Goal: Transaction & Acquisition: Obtain resource

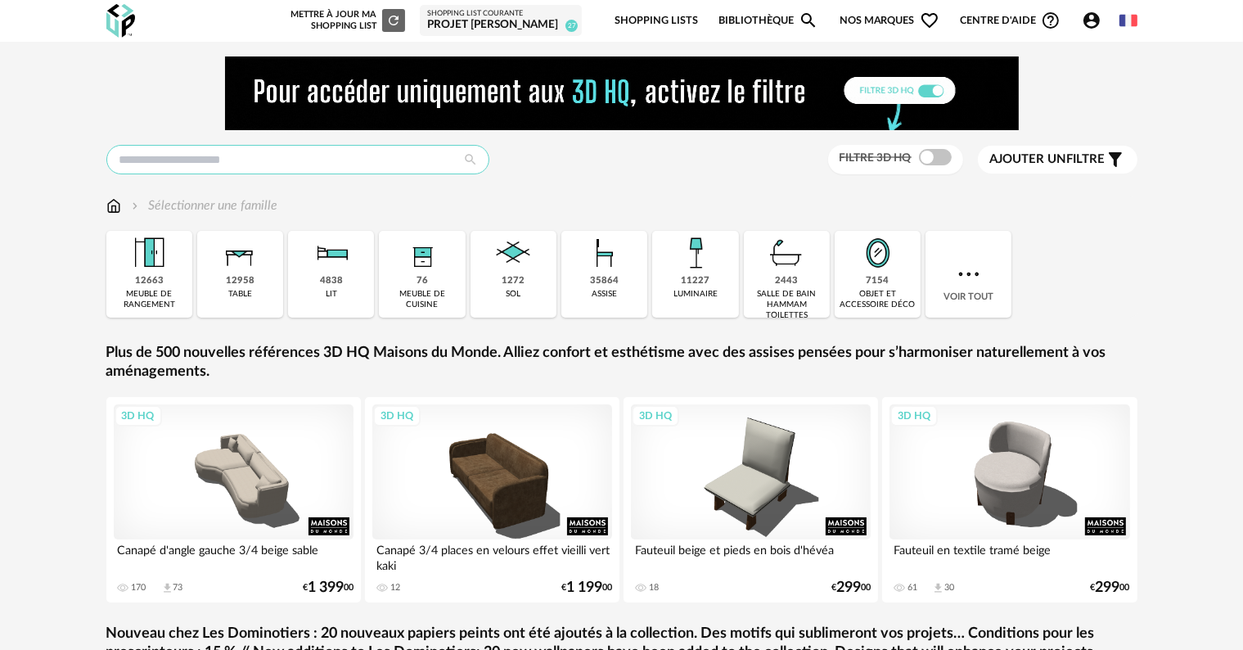
click at [218, 154] on input "text" at bounding box center [297, 159] width 383 height 29
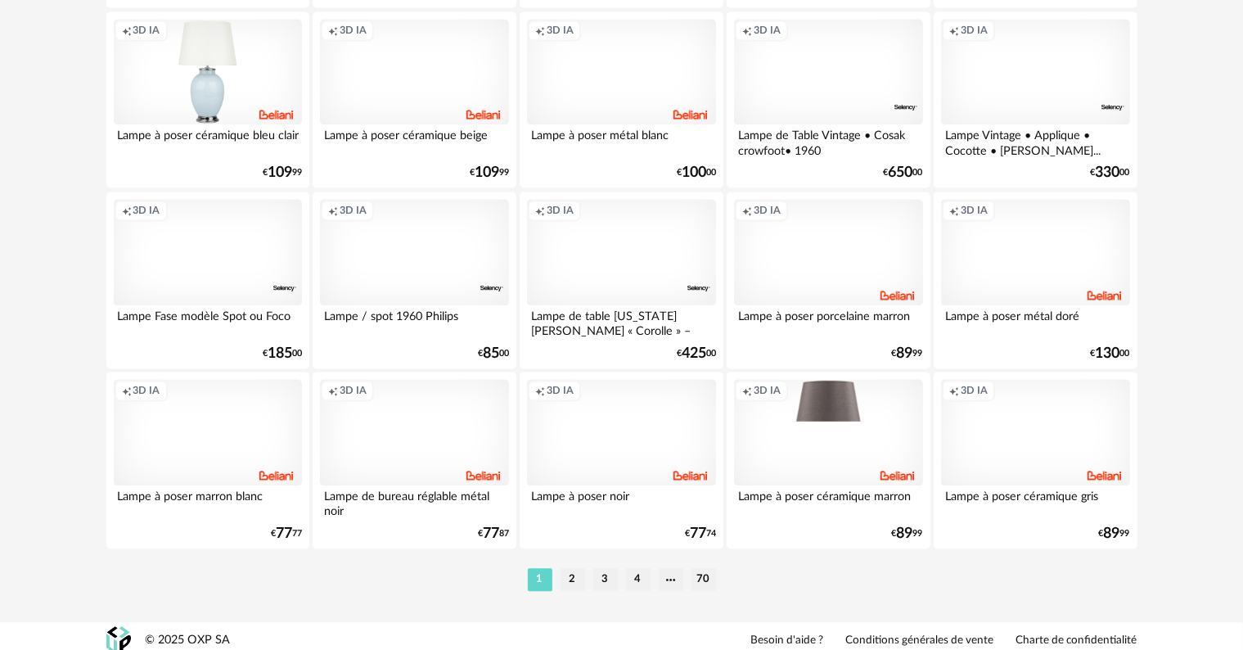
scroll to position [3375, 0]
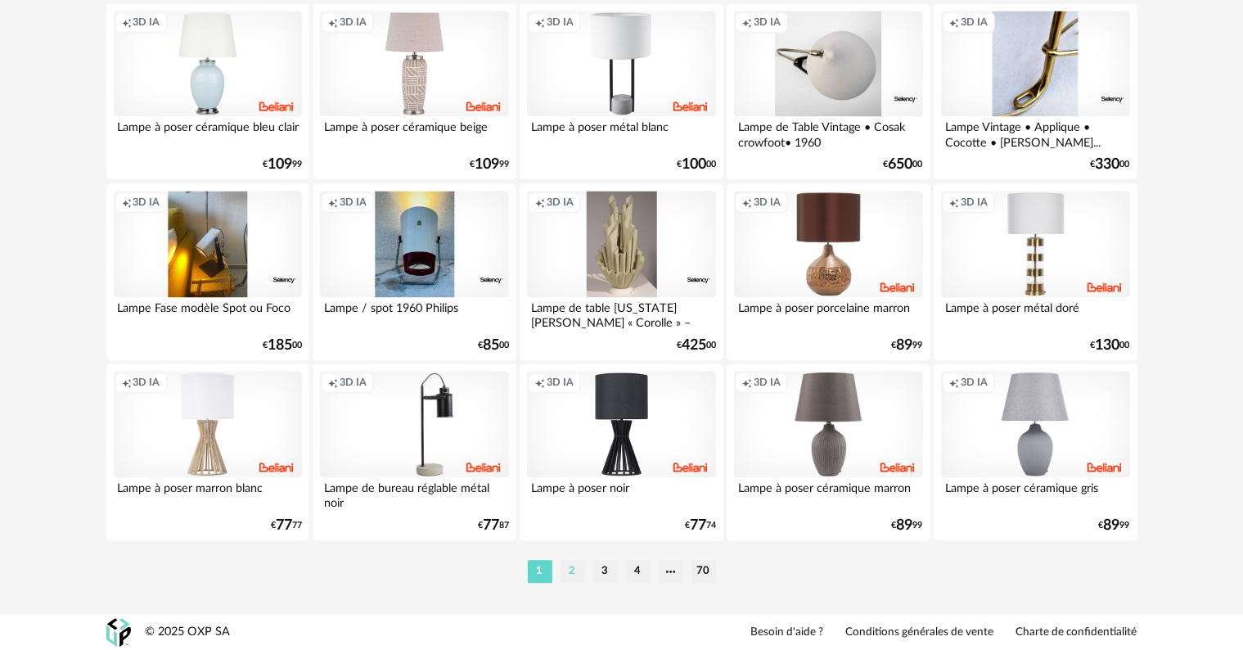
click at [569, 568] on li "2" at bounding box center [572, 571] width 25 height 23
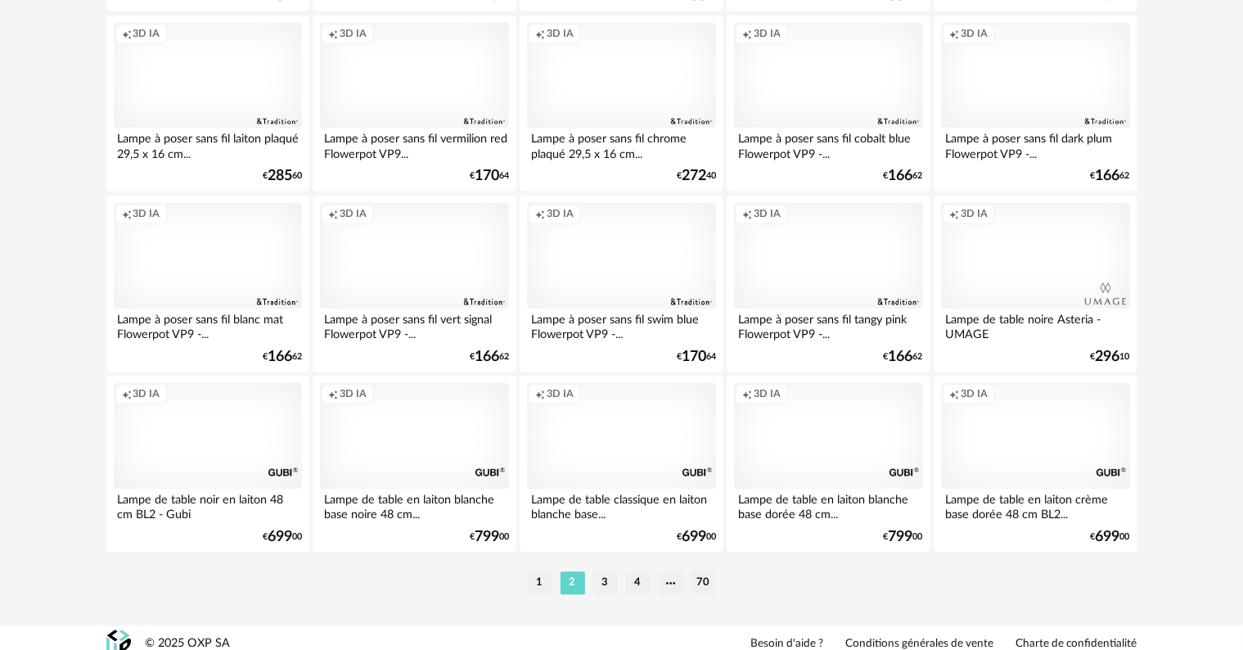
scroll to position [3375, 0]
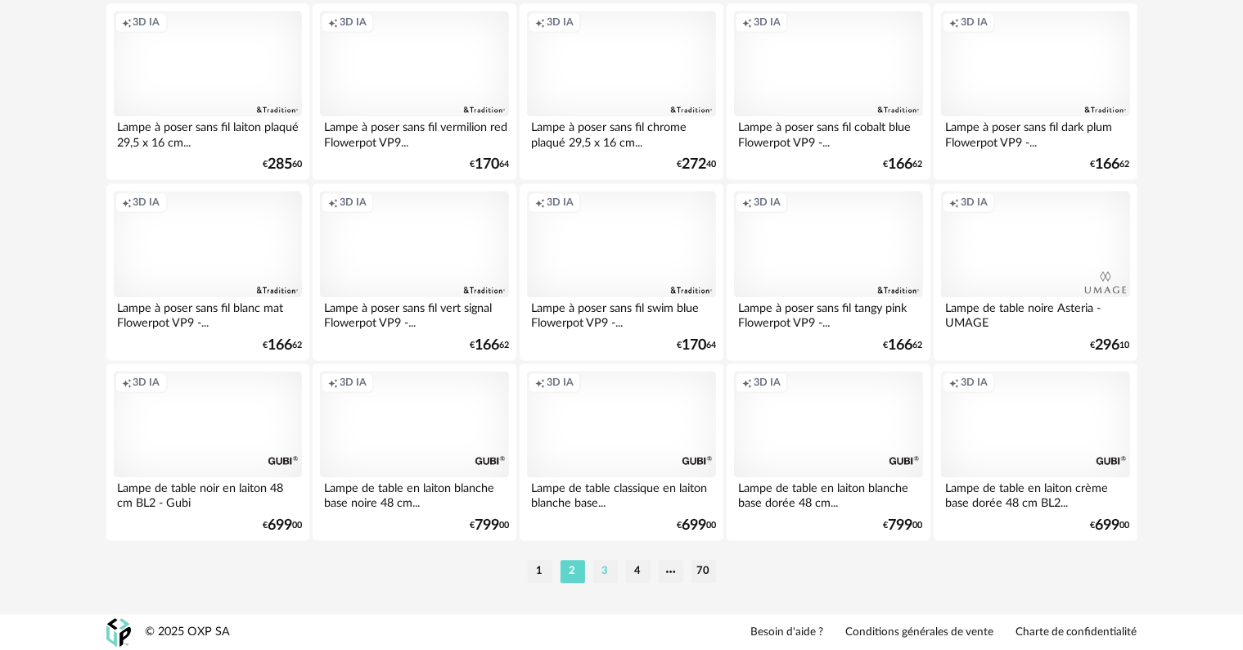
click at [605, 573] on li "3" at bounding box center [605, 571] width 25 height 23
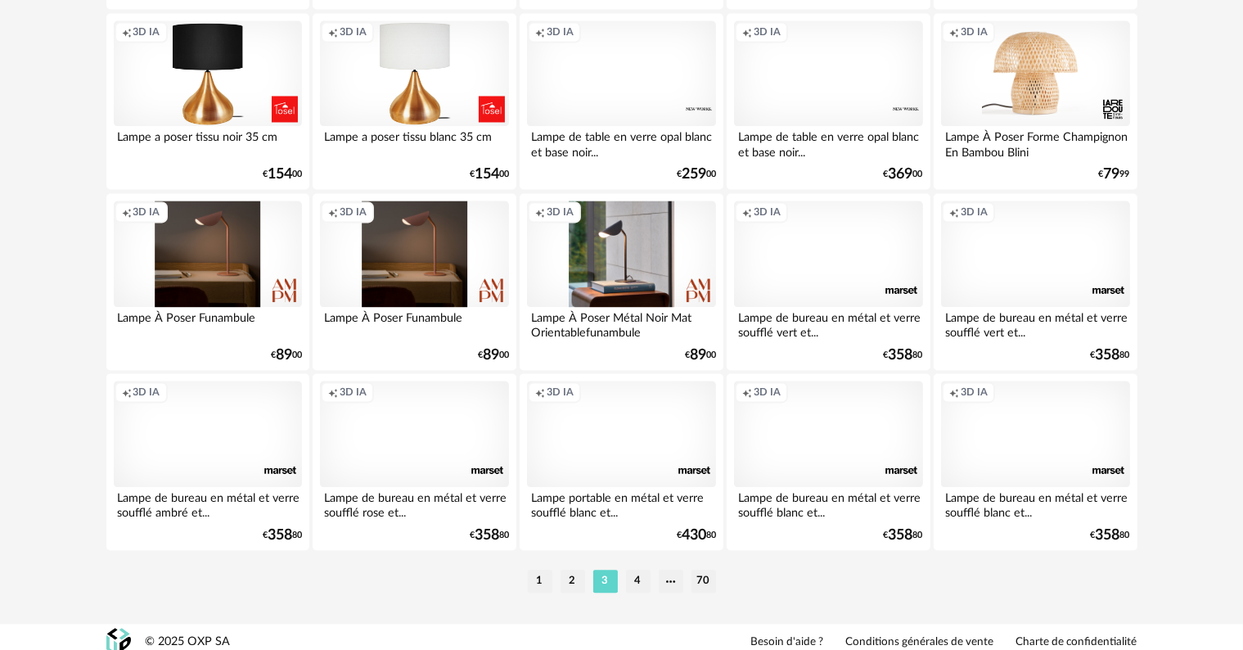
scroll to position [3375, 0]
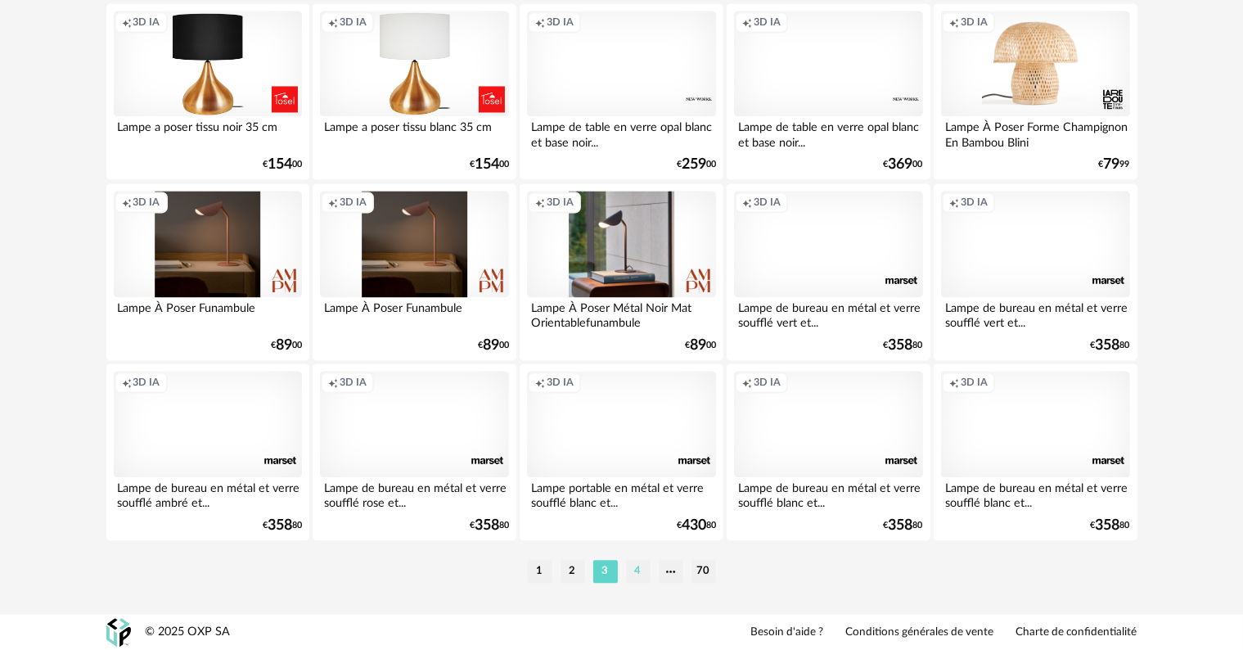
click at [637, 573] on li "4" at bounding box center [638, 571] width 25 height 23
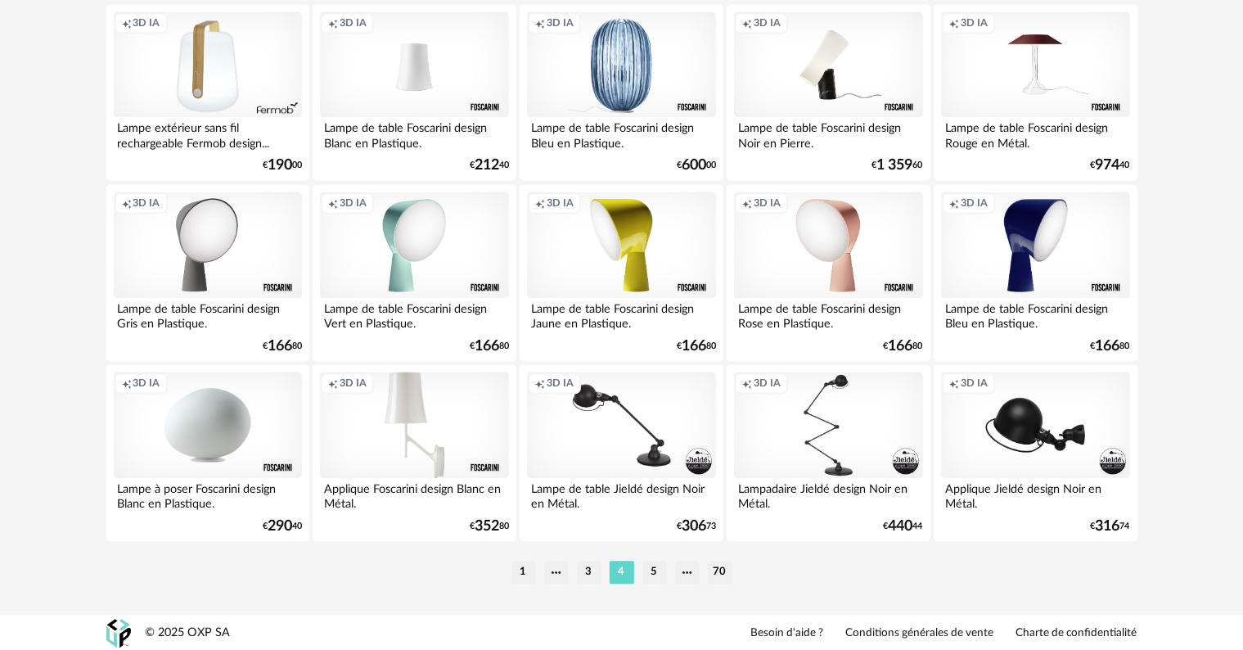
scroll to position [3375, 0]
click at [655, 568] on li "5" at bounding box center [654, 571] width 25 height 23
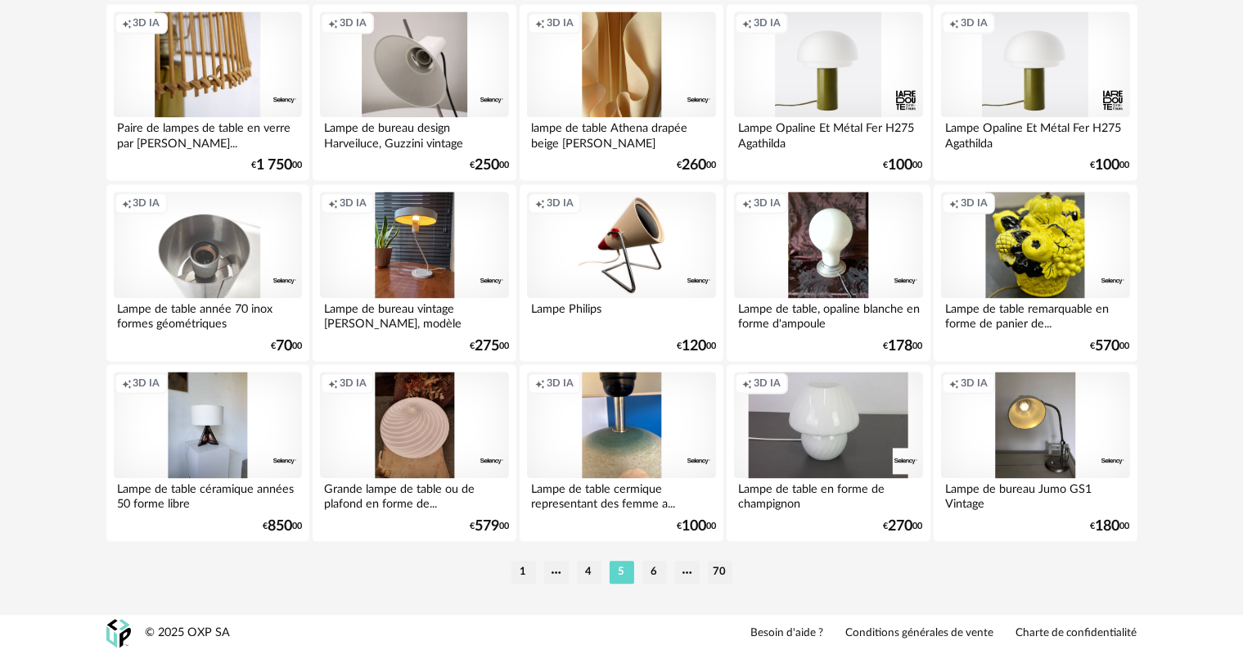
scroll to position [3375, 0]
click at [654, 571] on li "6" at bounding box center [654, 571] width 25 height 23
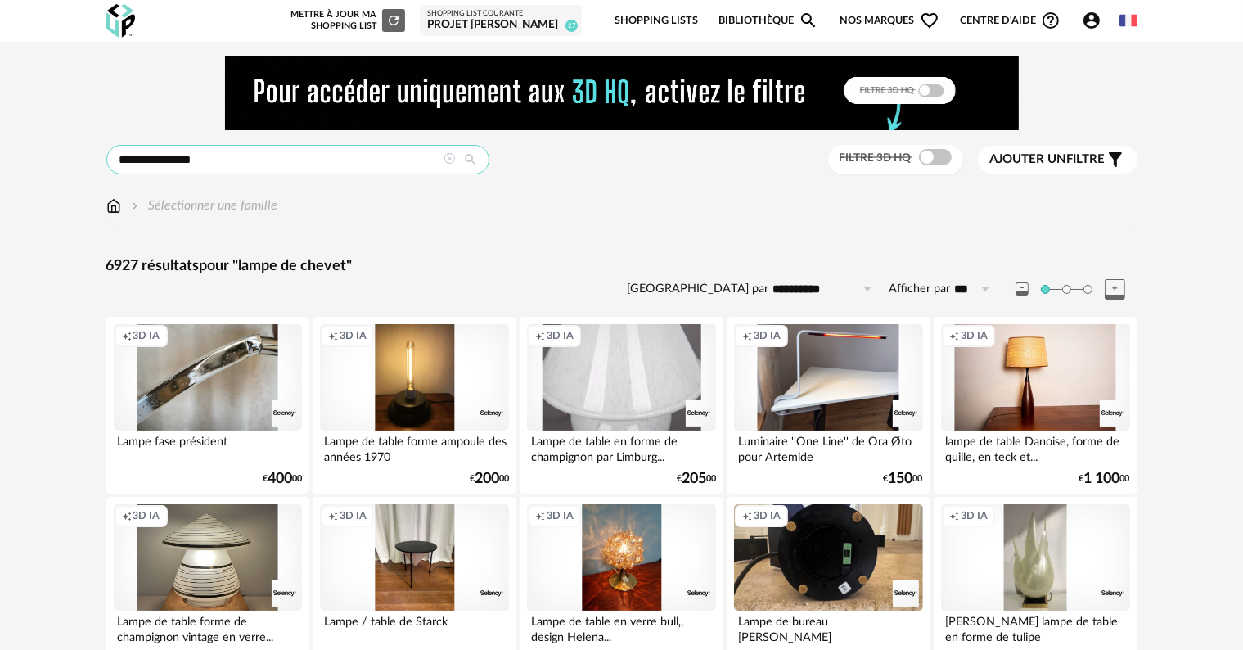
click at [266, 160] on input "**********" at bounding box center [297, 159] width 383 height 29
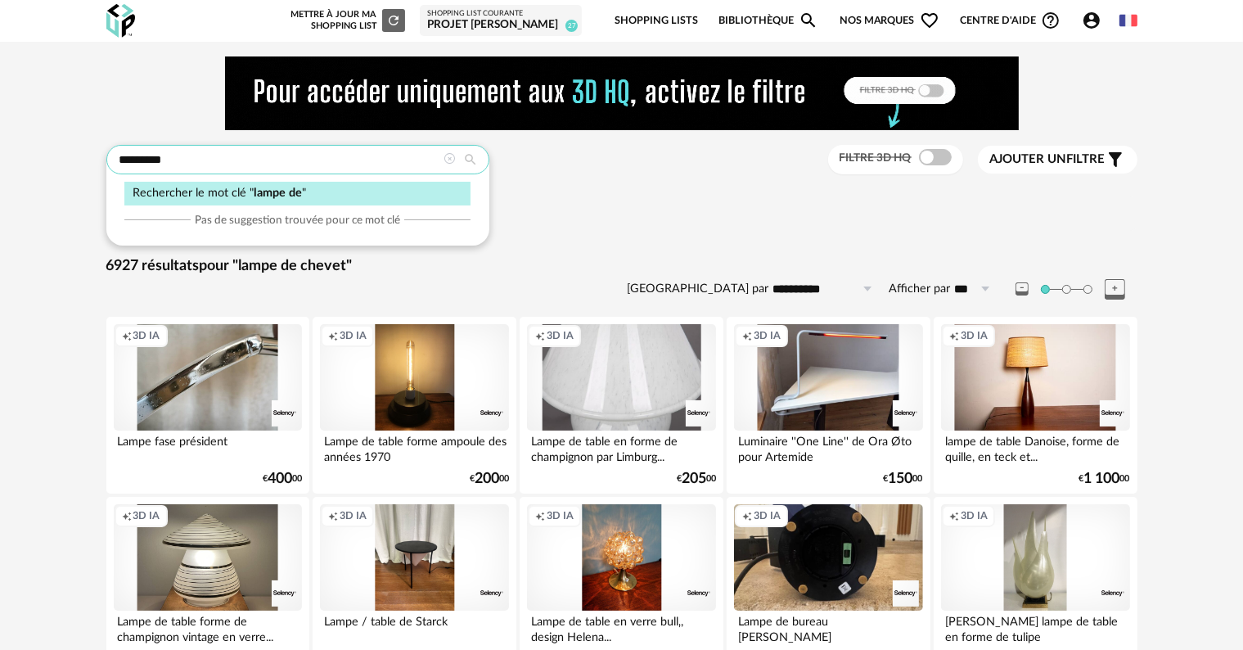
click at [266, 166] on input "********" at bounding box center [297, 159] width 383 height 29
type input "**********"
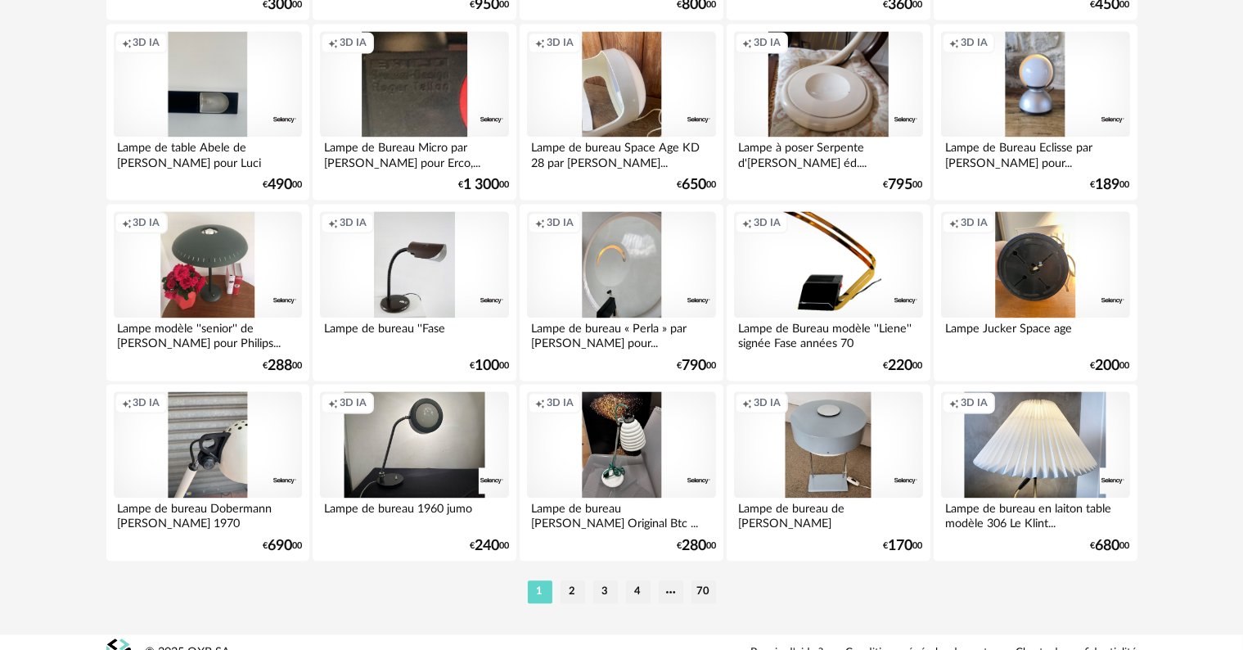
scroll to position [3375, 0]
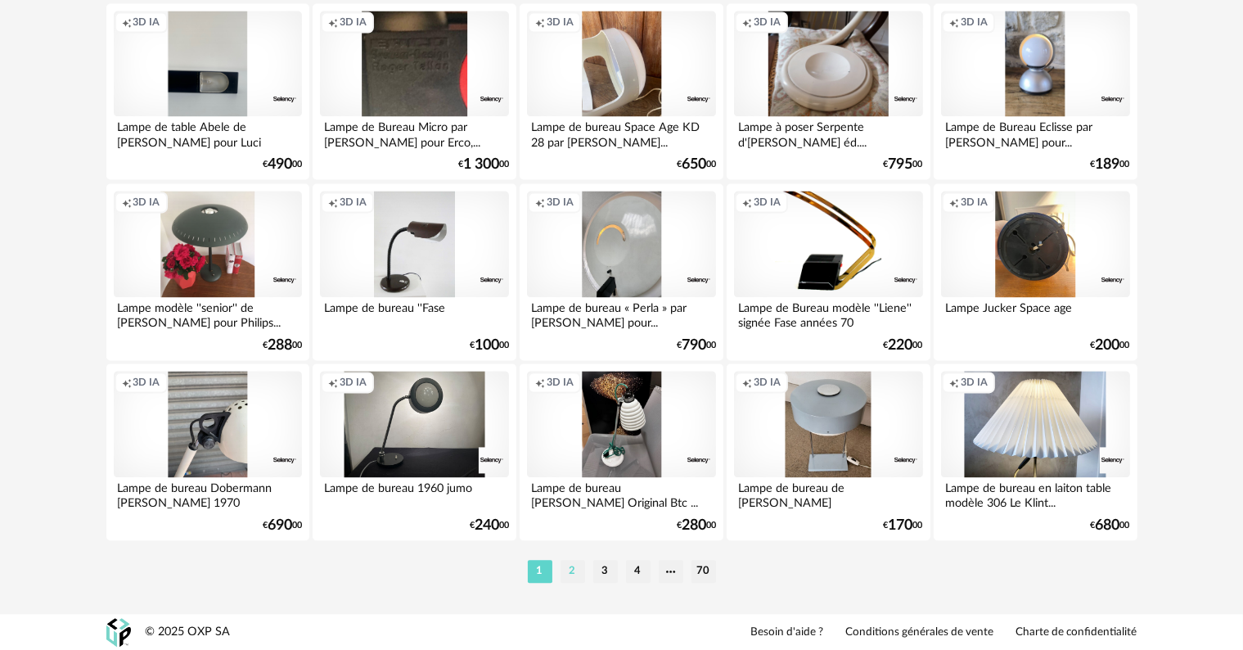
click at [574, 570] on li "2" at bounding box center [572, 571] width 25 height 23
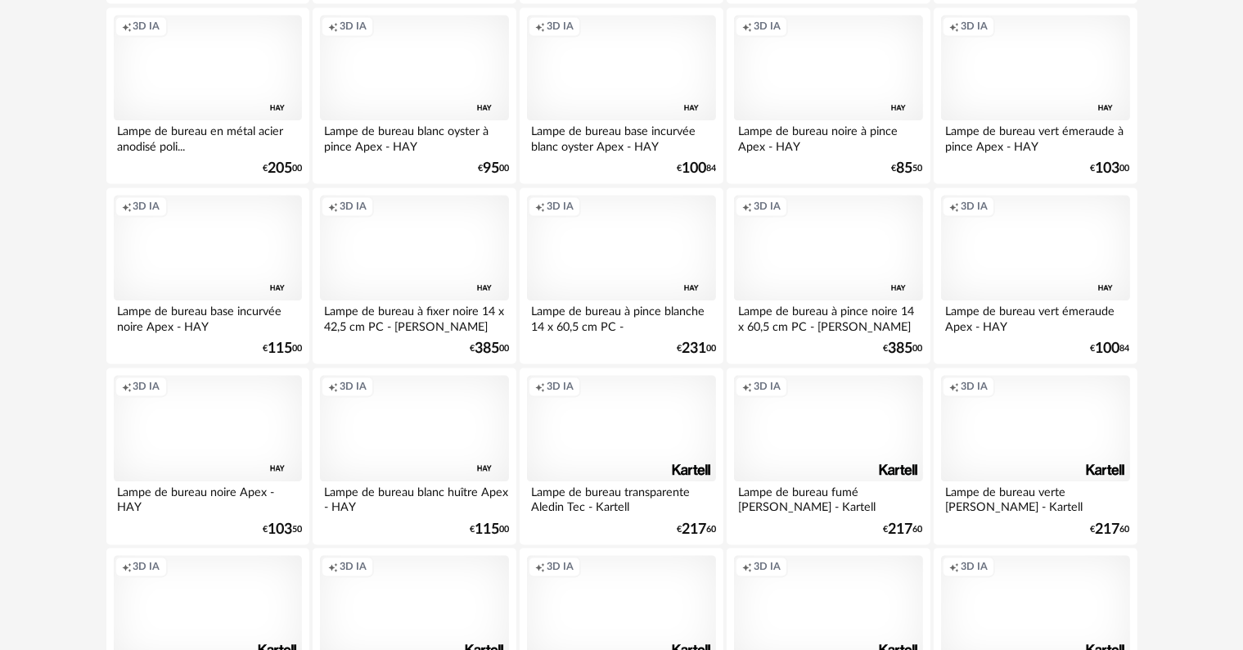
scroll to position [3375, 0]
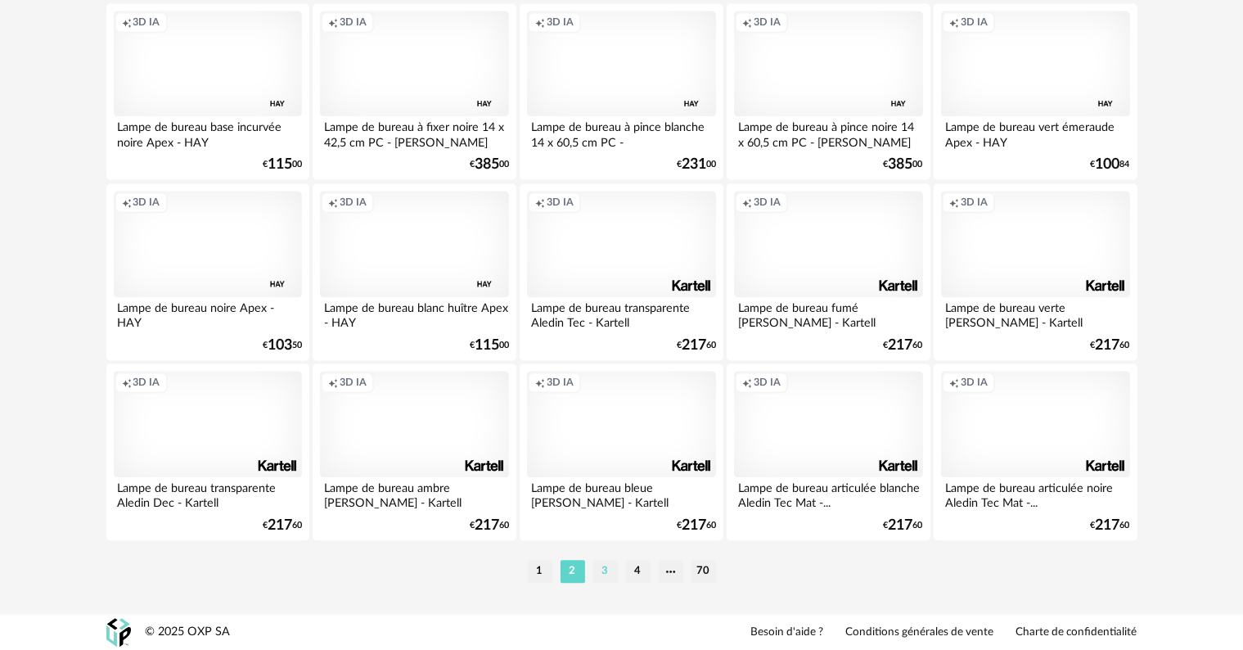
click at [603, 565] on li "3" at bounding box center [605, 571] width 25 height 23
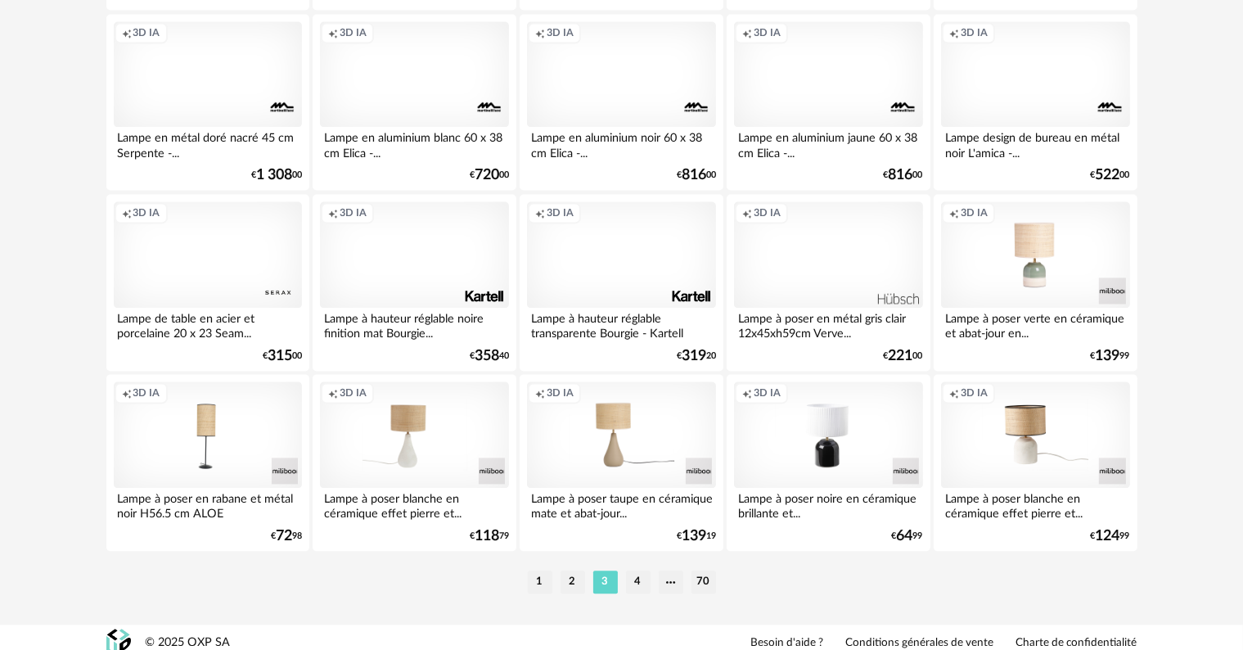
scroll to position [3375, 0]
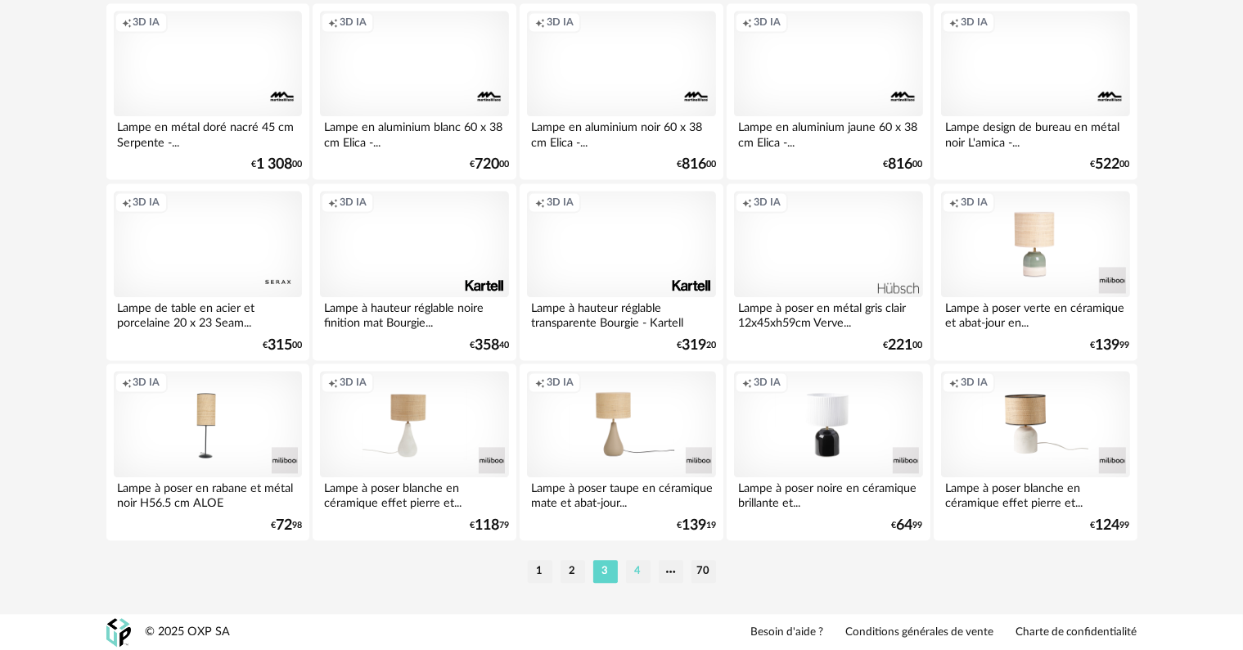
click at [632, 569] on li "4" at bounding box center [638, 571] width 25 height 23
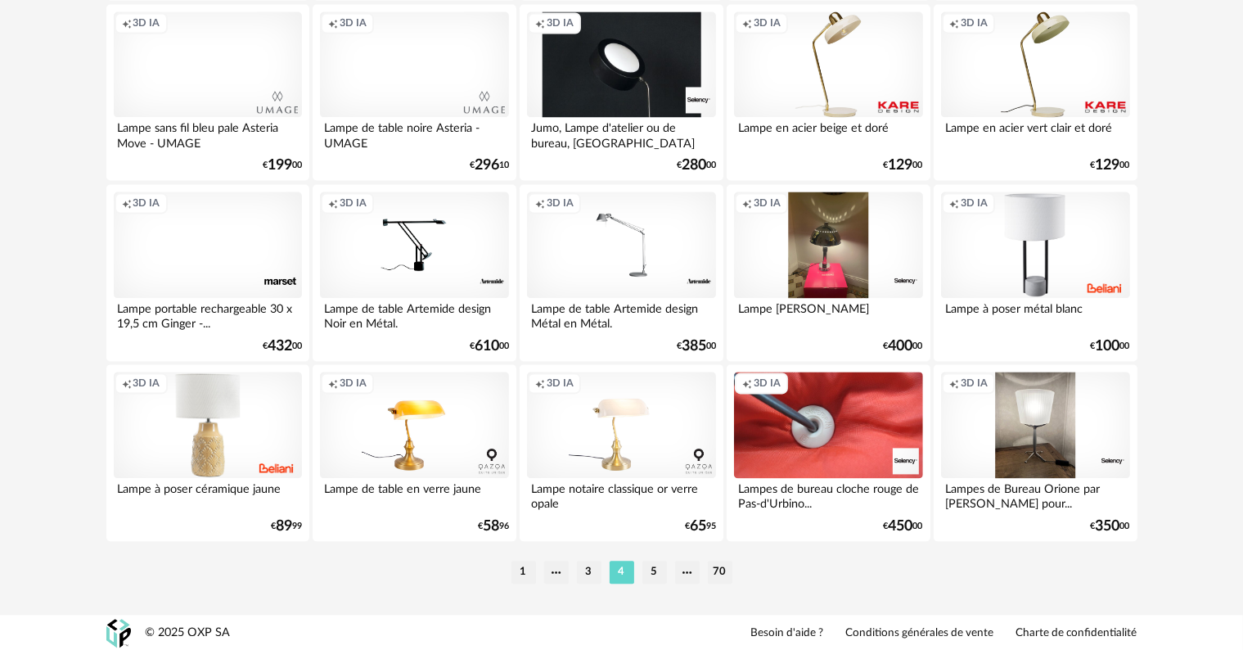
scroll to position [3375, 0]
click at [658, 568] on li "5" at bounding box center [654, 571] width 25 height 23
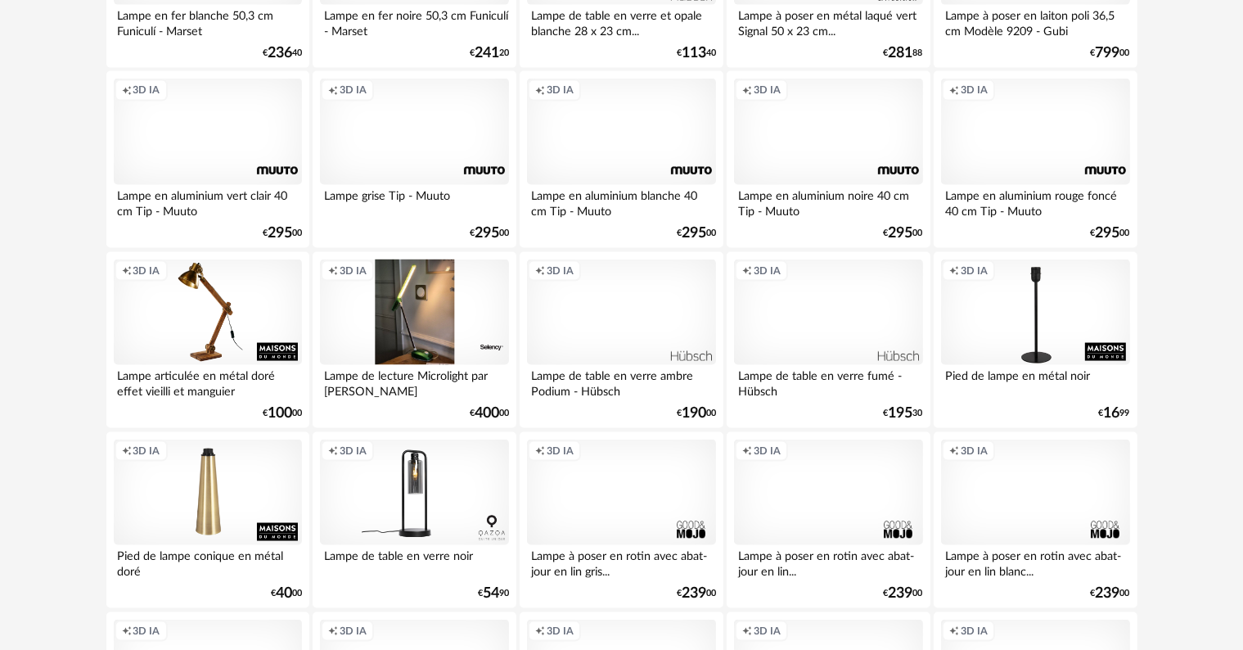
scroll to position [2455, 0]
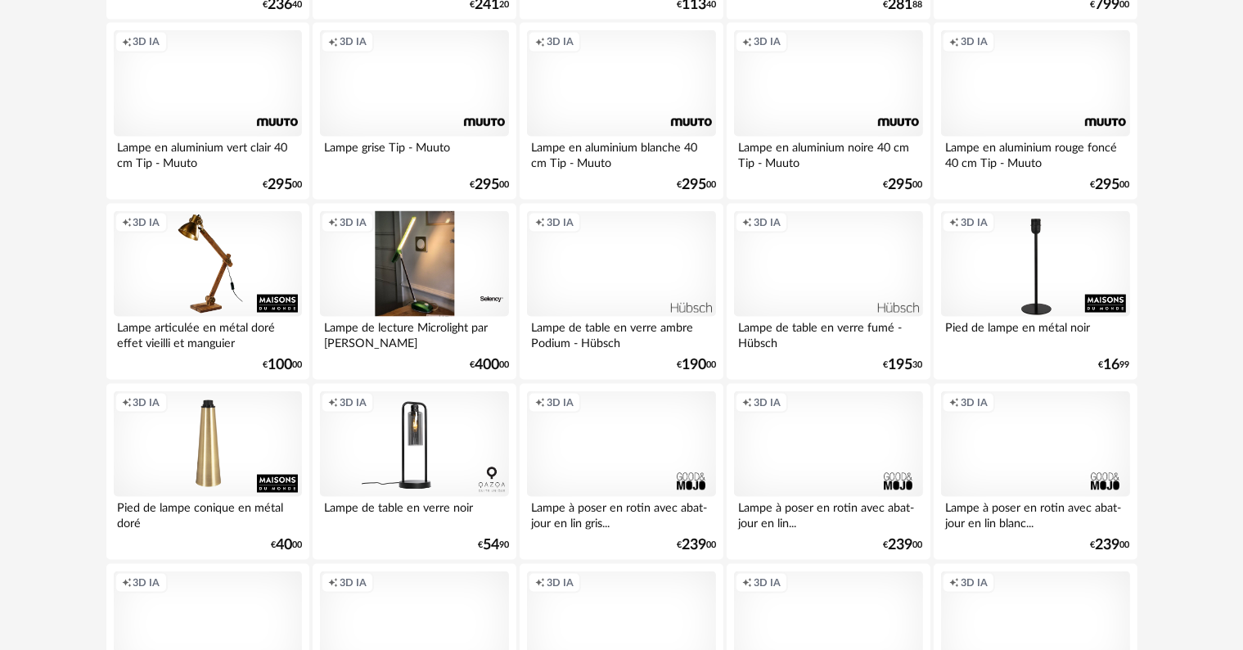
click at [622, 285] on div "Creation icon 3D IA" at bounding box center [621, 264] width 188 height 106
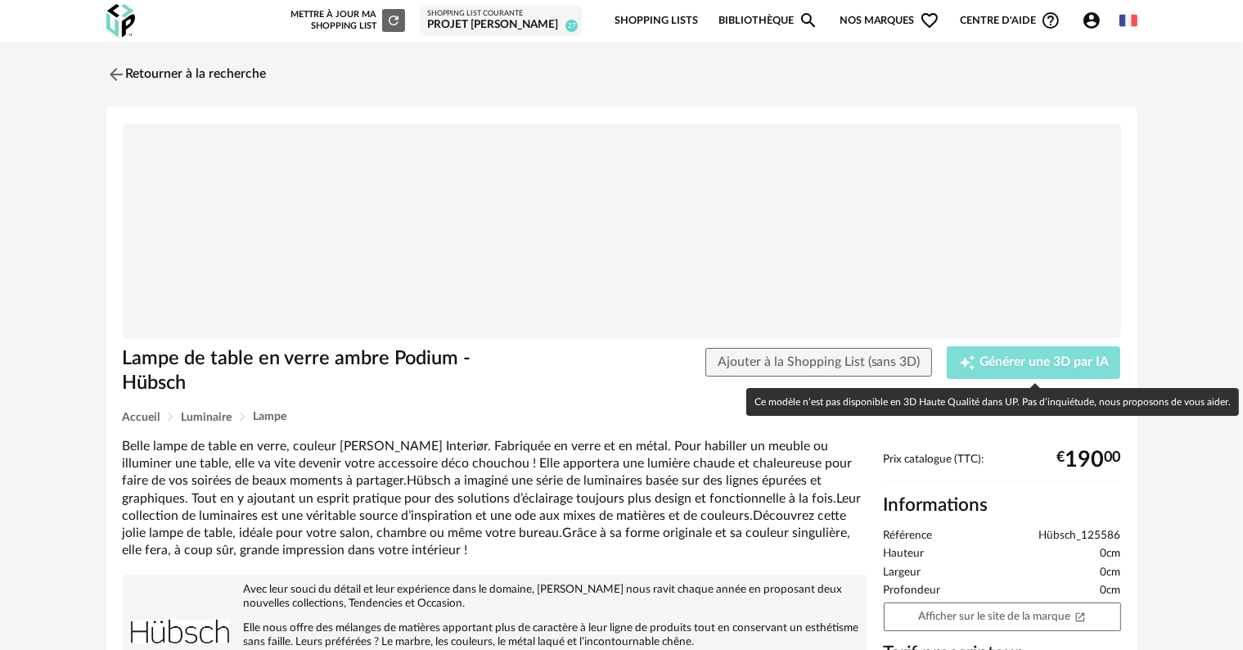
click at [1028, 364] on span "Générer une 3D par IA" at bounding box center [1043, 362] width 129 height 13
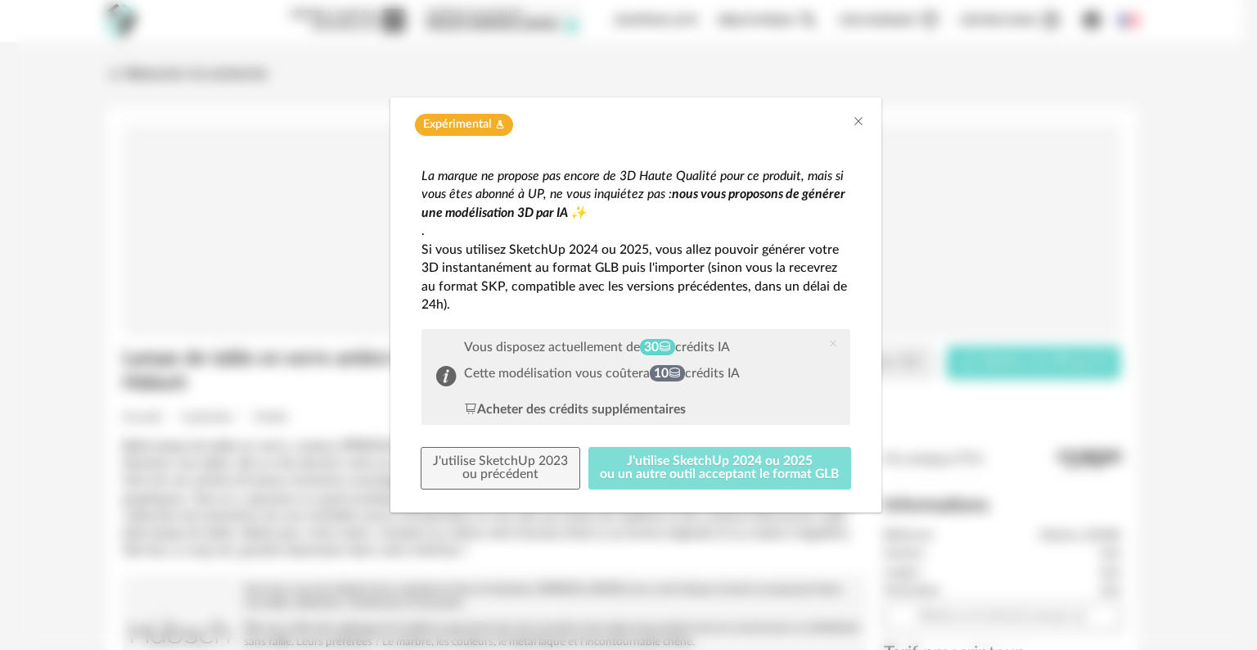
click at [691, 472] on button "J'utilise SketchUp 2024 ou 2025 ou un autre outil acceptant le format GLB" at bounding box center [719, 468] width 263 height 43
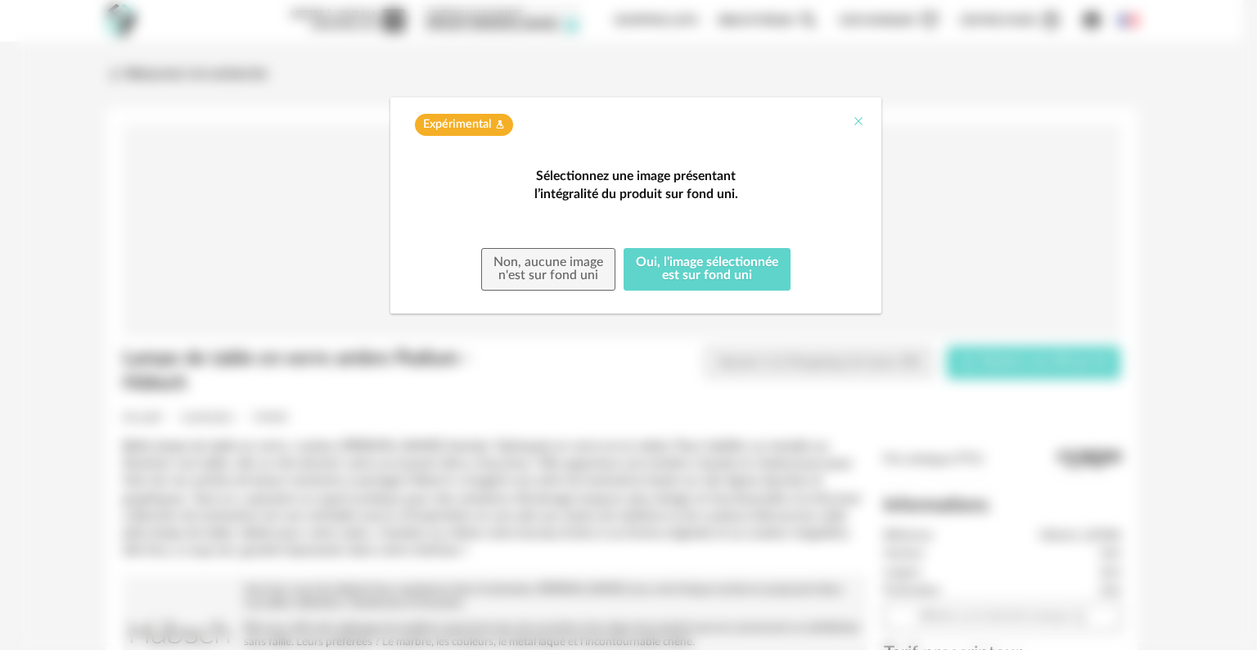
click at [854, 123] on icon "Close" at bounding box center [858, 121] width 13 height 13
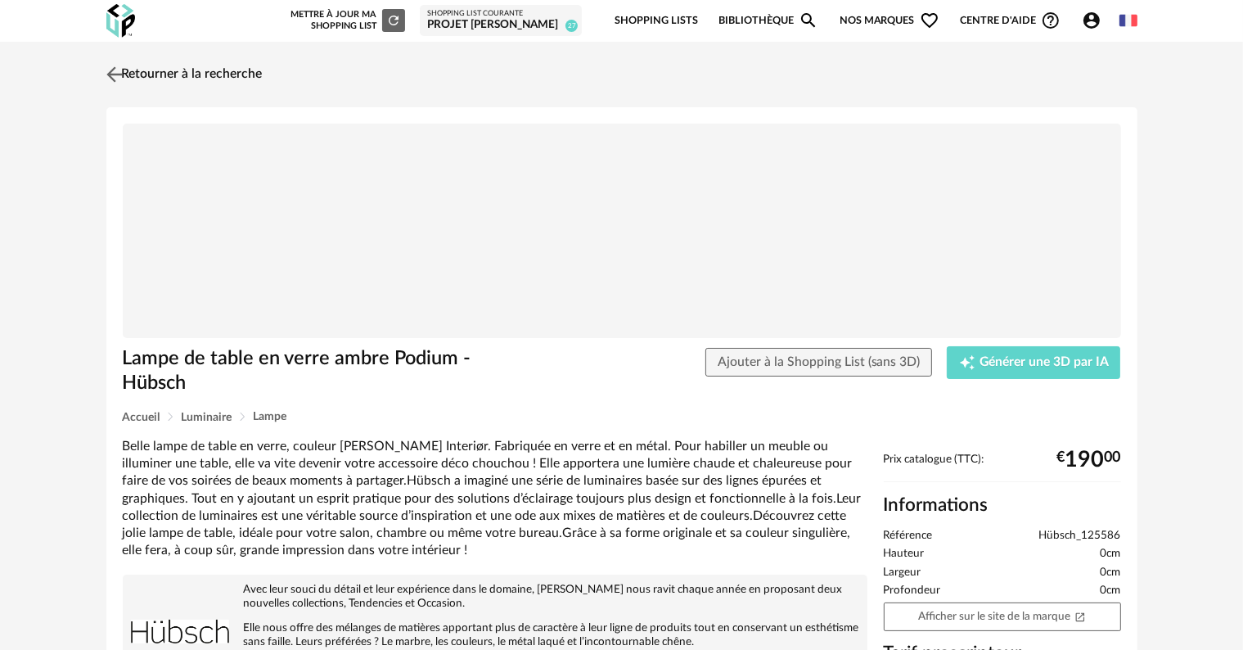
click at [151, 72] on link "Retourner à la recherche" at bounding box center [182, 74] width 160 height 36
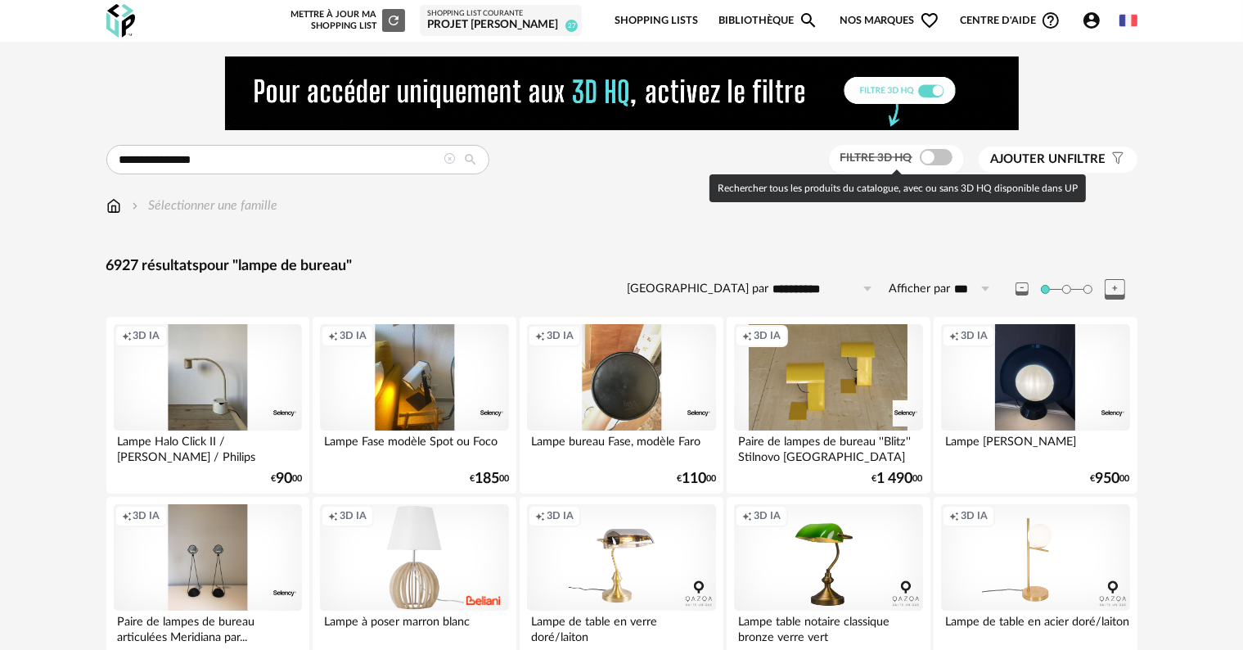
click at [946, 157] on span at bounding box center [936, 157] width 33 height 16
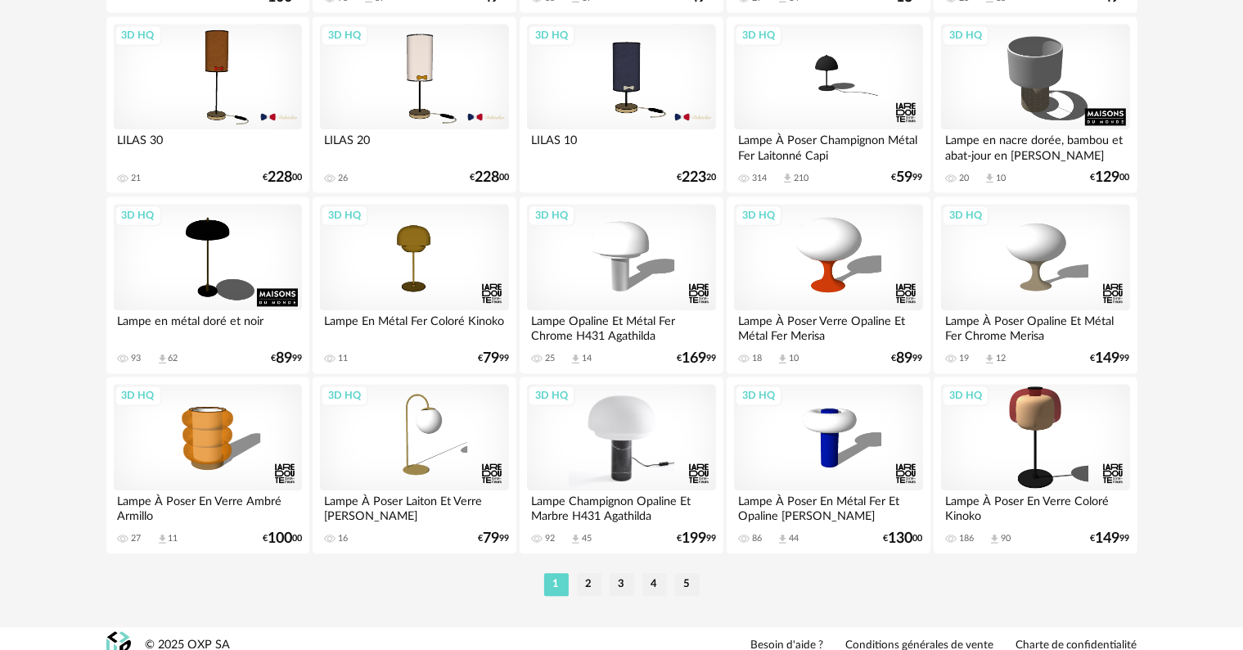
scroll to position [3375, 0]
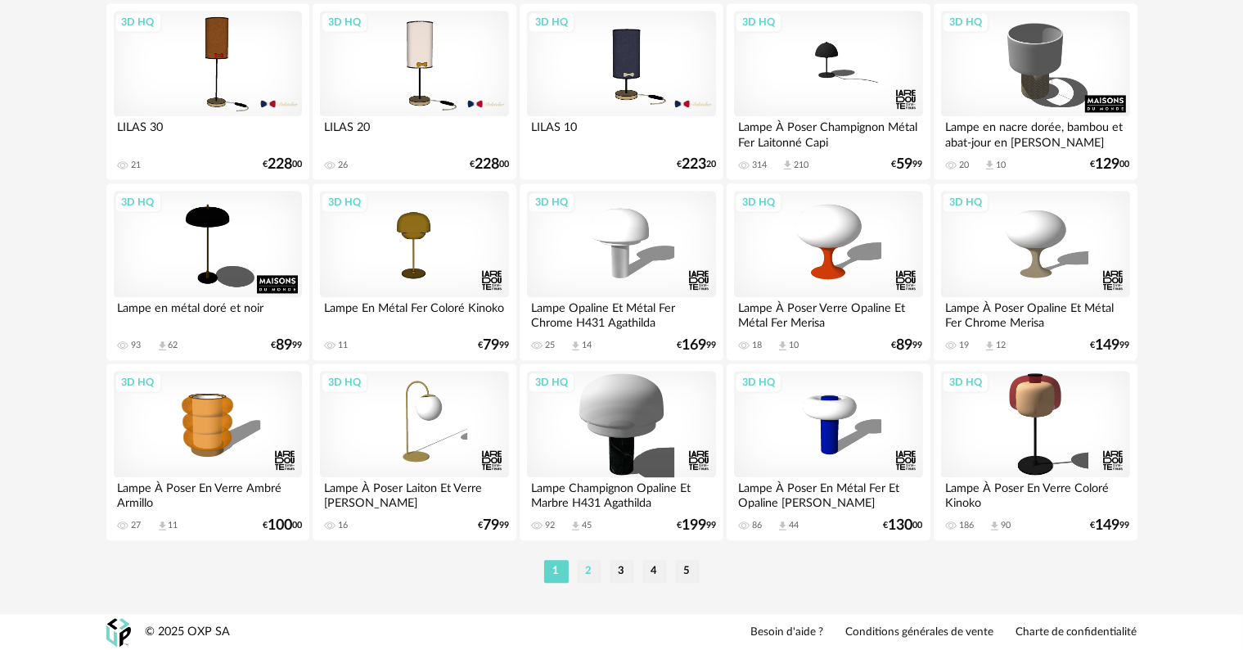
click at [584, 574] on li "2" at bounding box center [589, 571] width 25 height 23
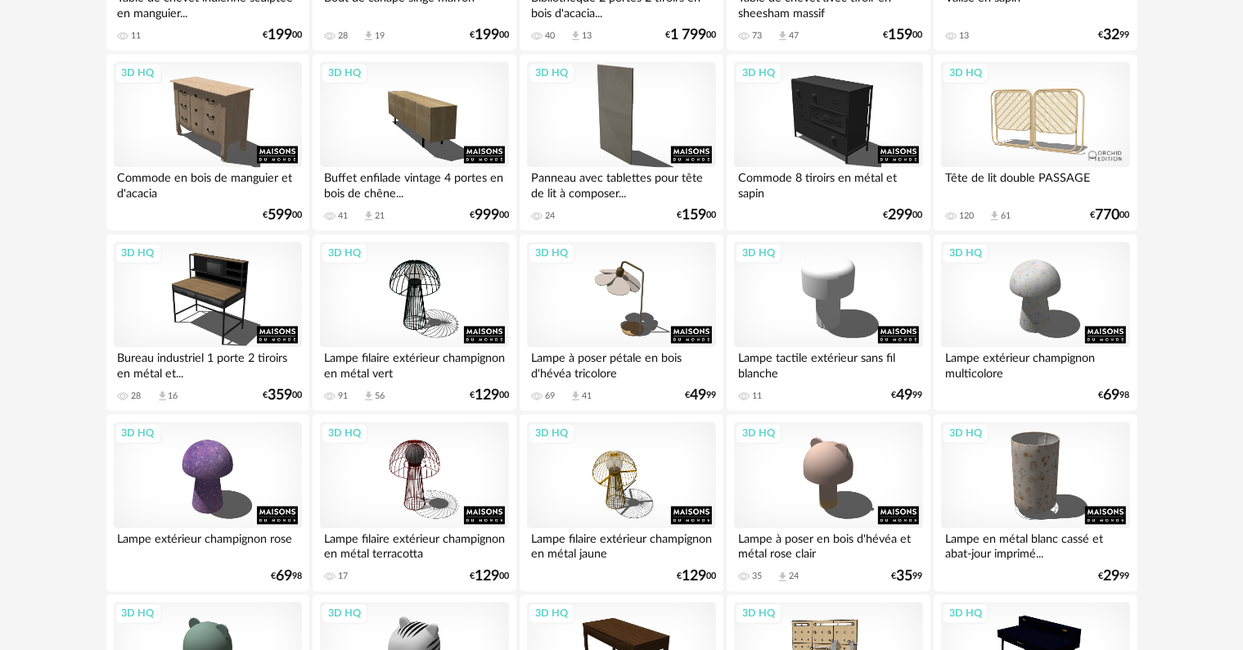
scroll to position [3375, 0]
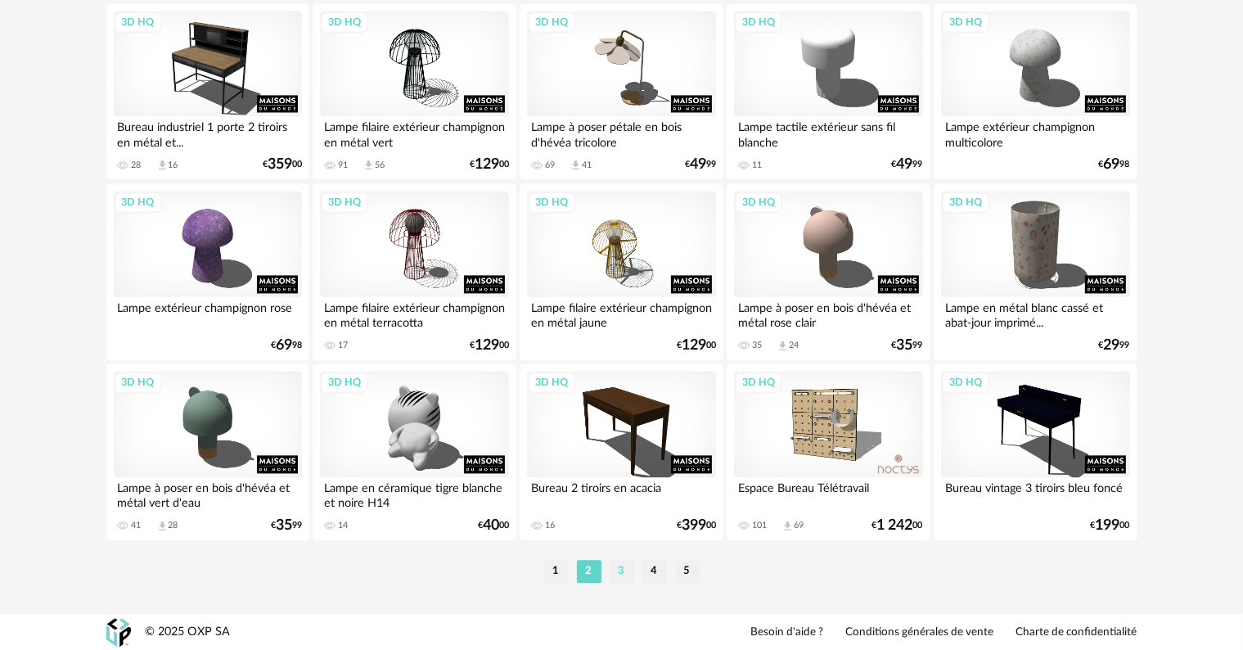
click at [615, 571] on li "3" at bounding box center [622, 571] width 25 height 23
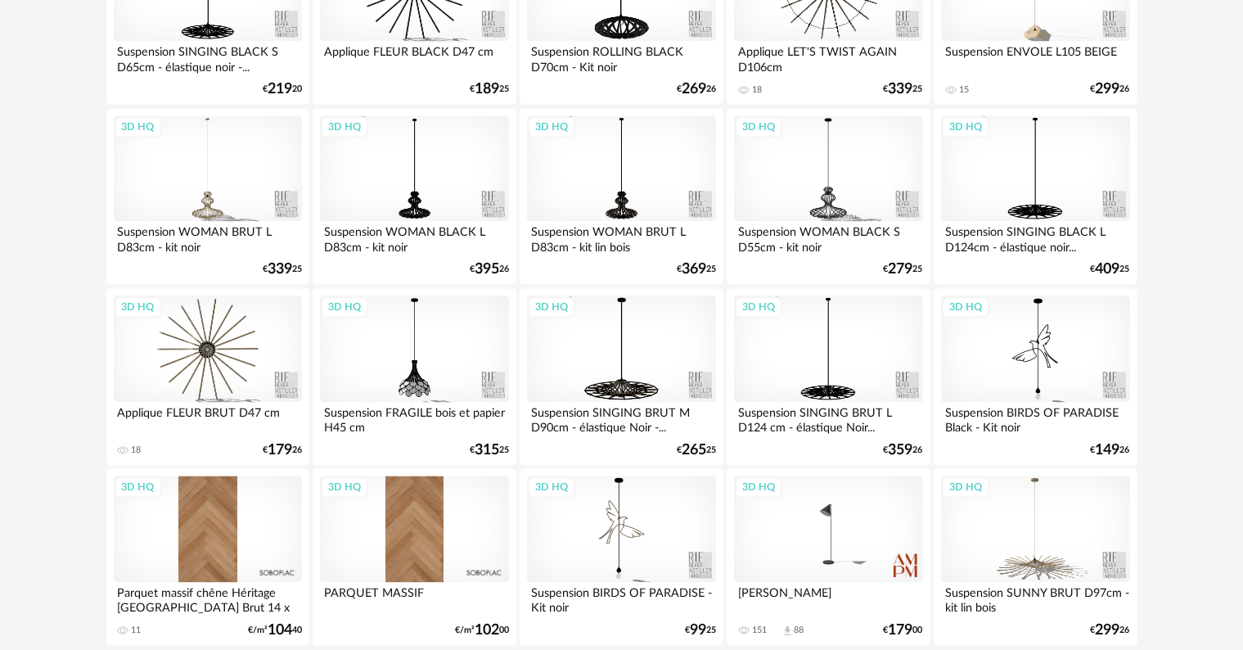
scroll to position [3375, 0]
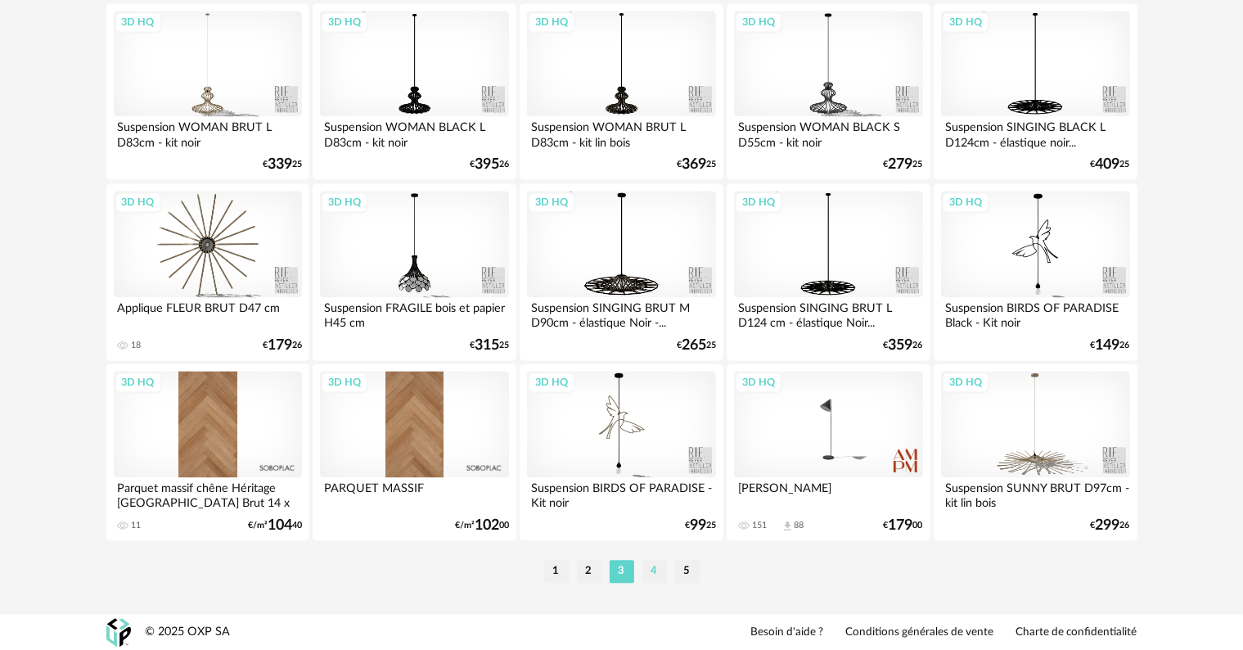
click at [651, 573] on li "4" at bounding box center [654, 571] width 25 height 23
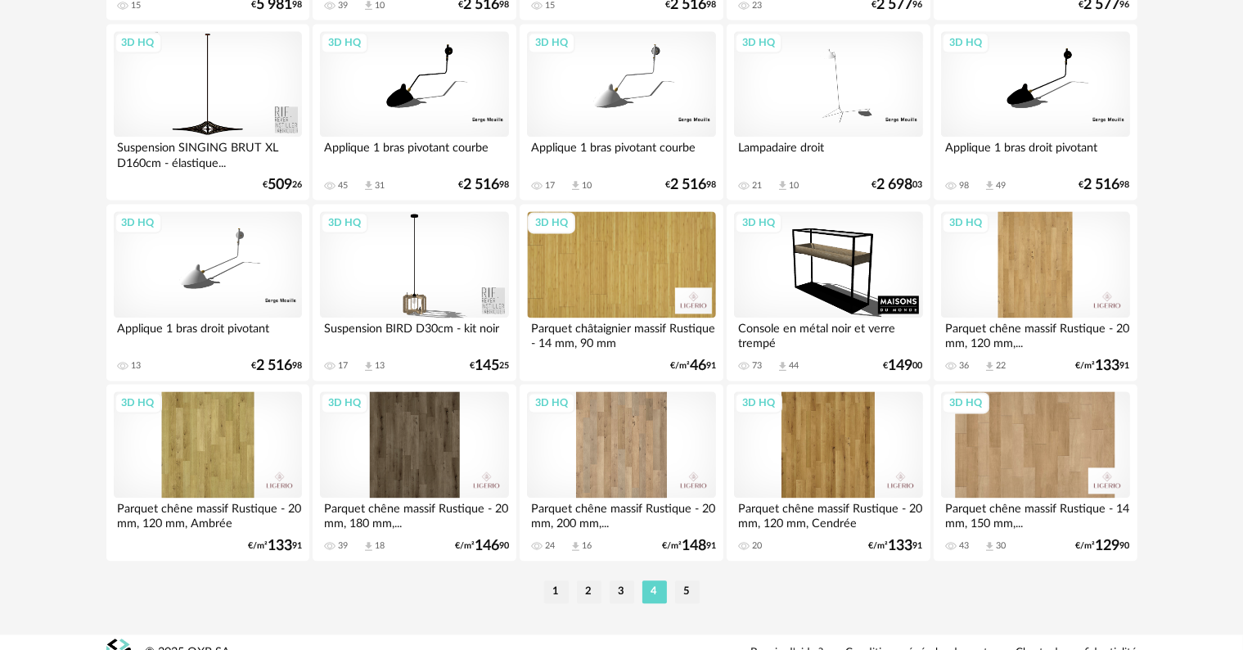
scroll to position [3375, 0]
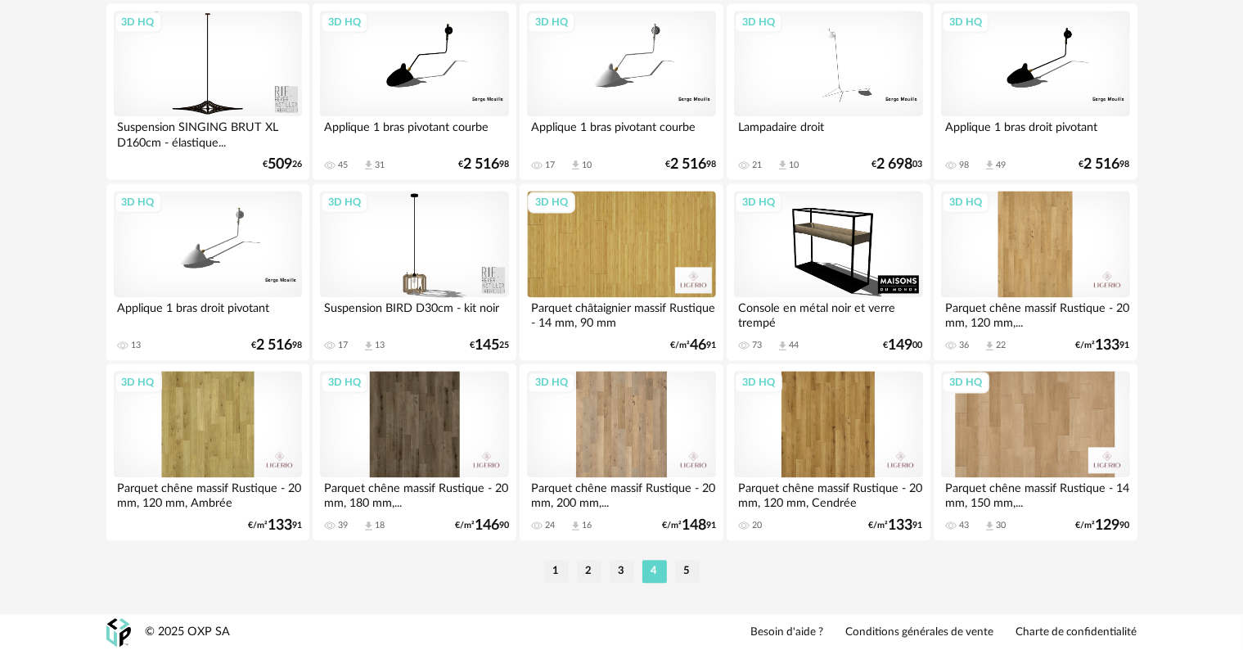
click at [684, 572] on li "5" at bounding box center [687, 571] width 25 height 23
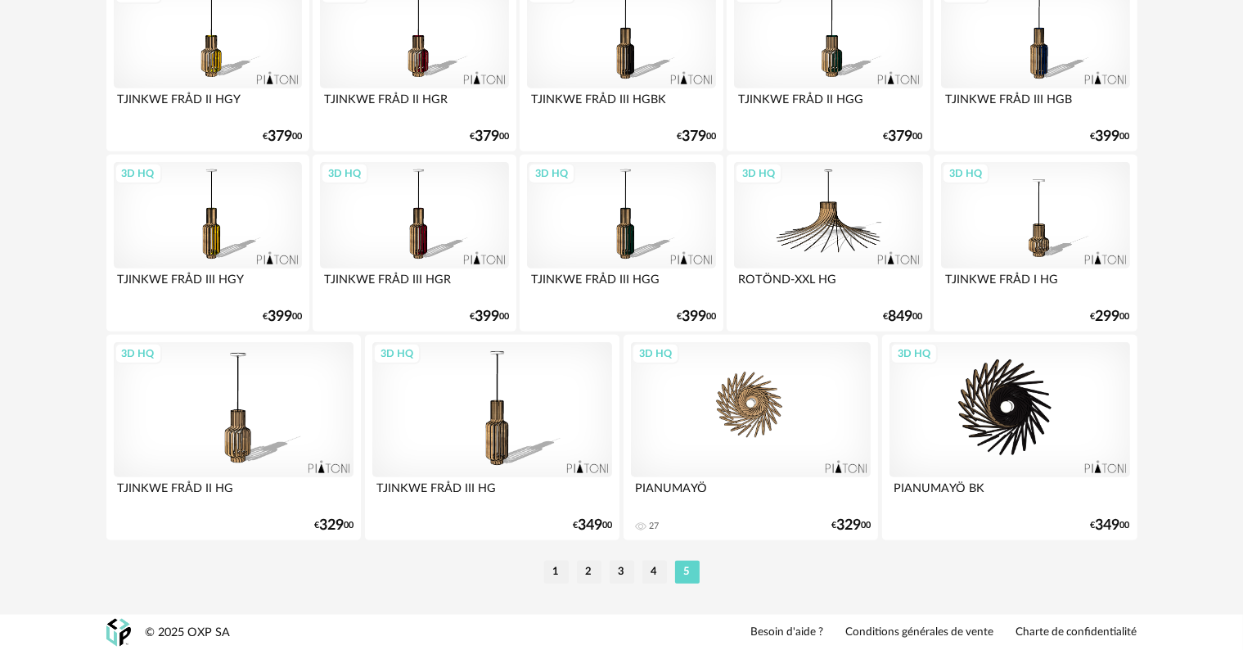
scroll to position [1604, 0]
click at [557, 569] on li "1" at bounding box center [556, 571] width 25 height 23
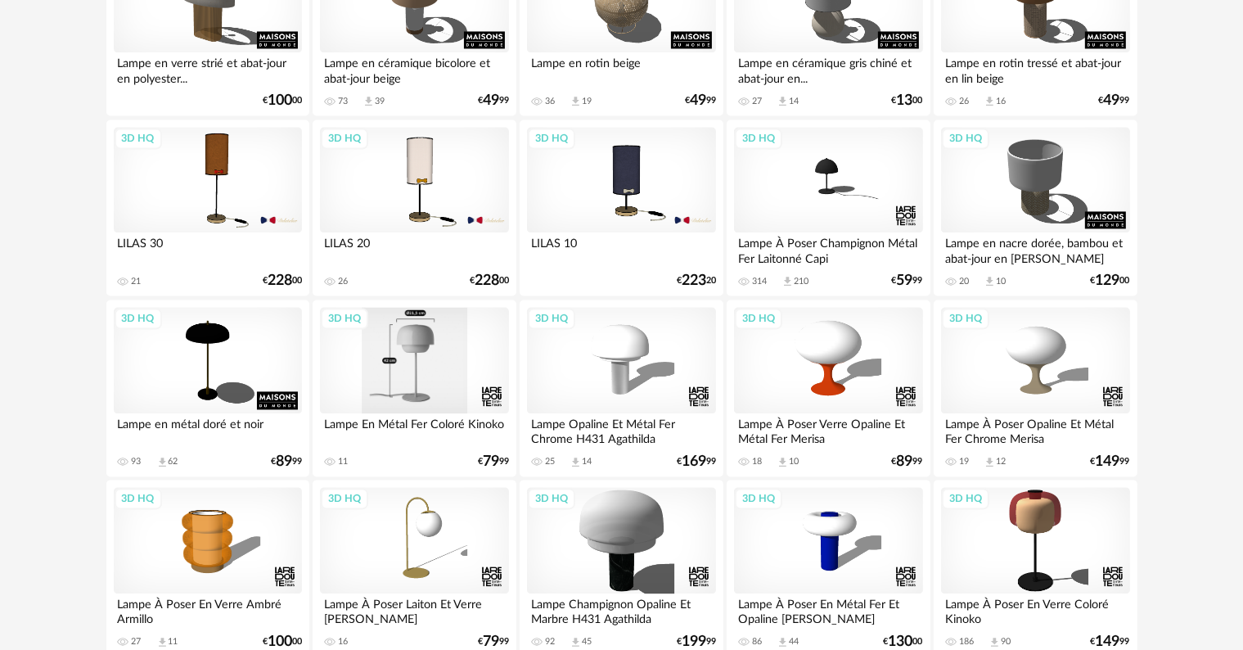
scroll to position [3273, 0]
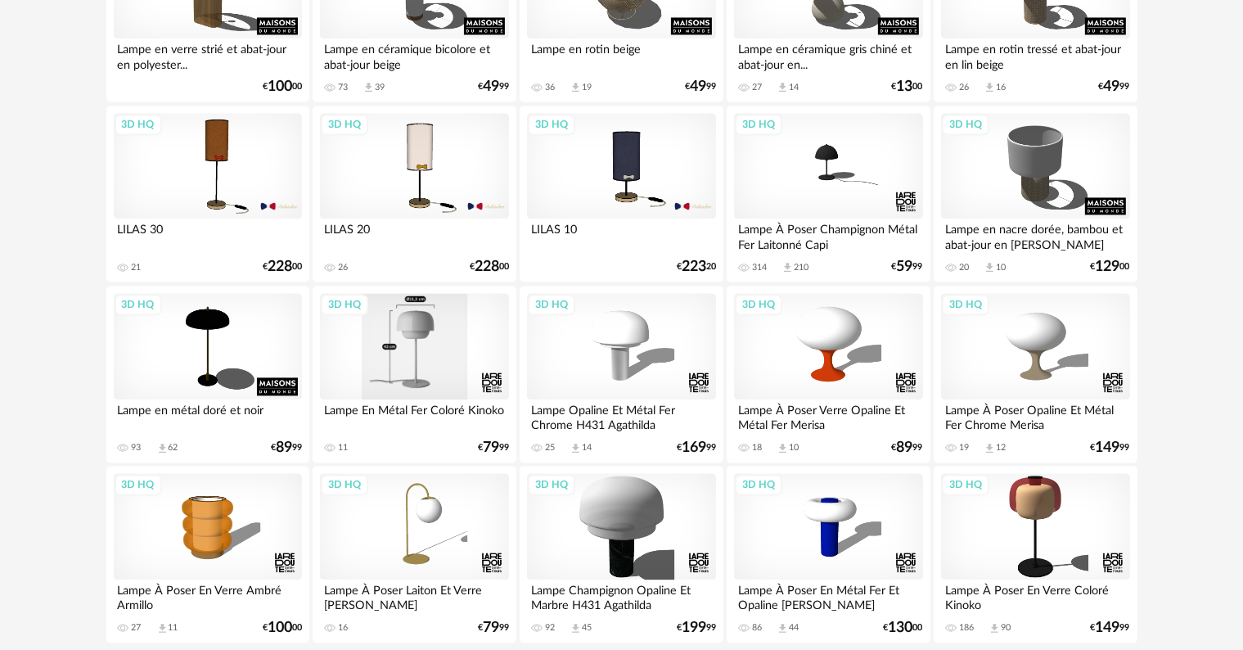
click at [407, 369] on div "3D HQ" at bounding box center [414, 346] width 188 height 106
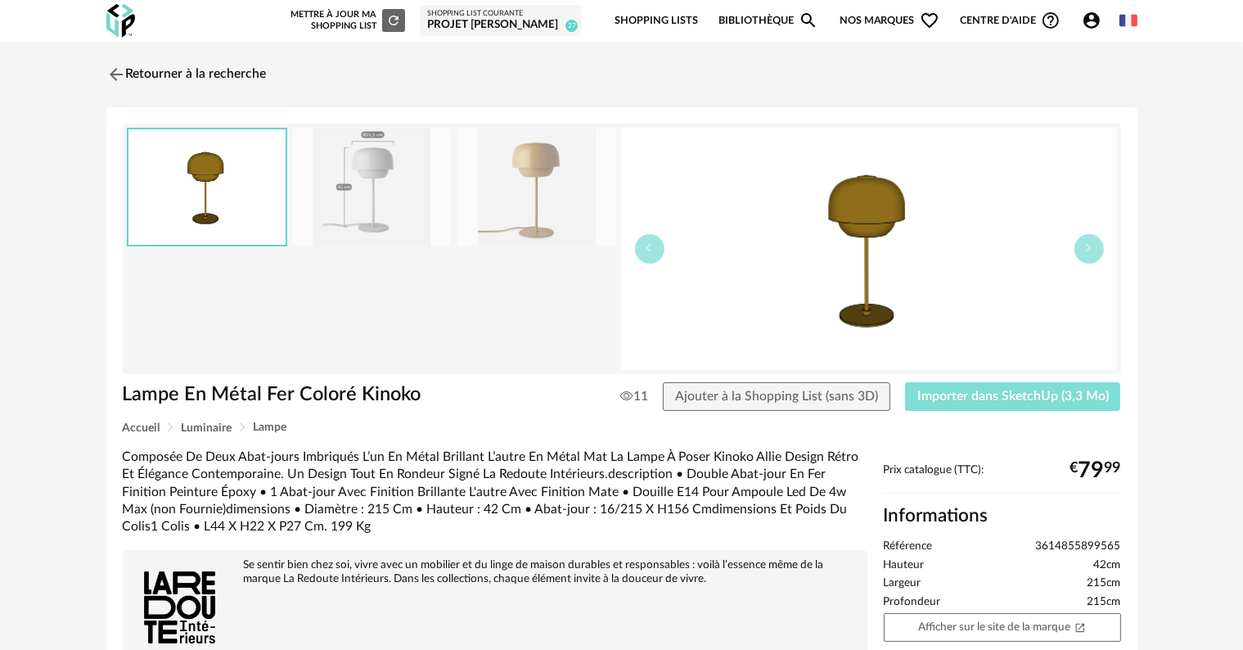
click at [965, 399] on span "Importer dans SketchUp (3,3 Mo)" at bounding box center [1012, 395] width 191 height 13
click at [1035, 398] on span "Importer dans SketchUp (3,3 Mo)" at bounding box center [1012, 395] width 191 height 13
click at [975, 393] on span "Importer dans SketchUp (3,3 Mo)" at bounding box center [1012, 395] width 191 height 13
click at [1089, 250] on icon "button" at bounding box center [1089, 248] width 10 height 10
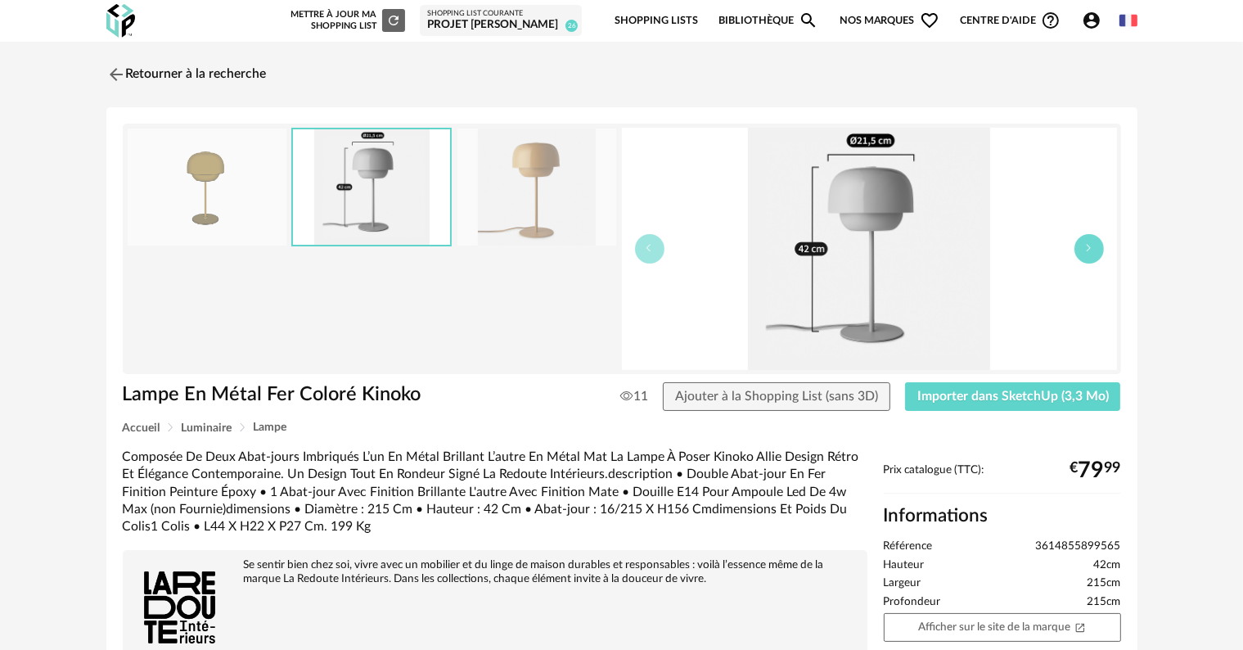
click at [1089, 250] on icon "button" at bounding box center [1089, 248] width 10 height 10
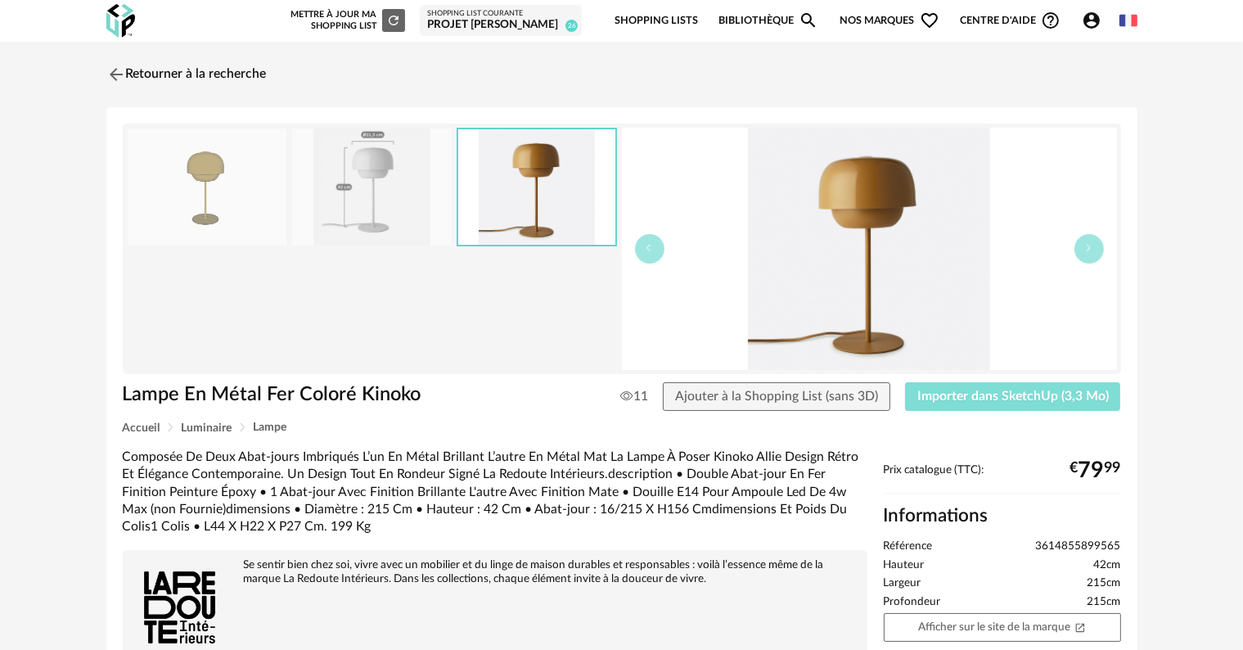
click at [981, 399] on span "Importer dans SketchUp (3,3 Mo)" at bounding box center [1012, 395] width 191 height 13
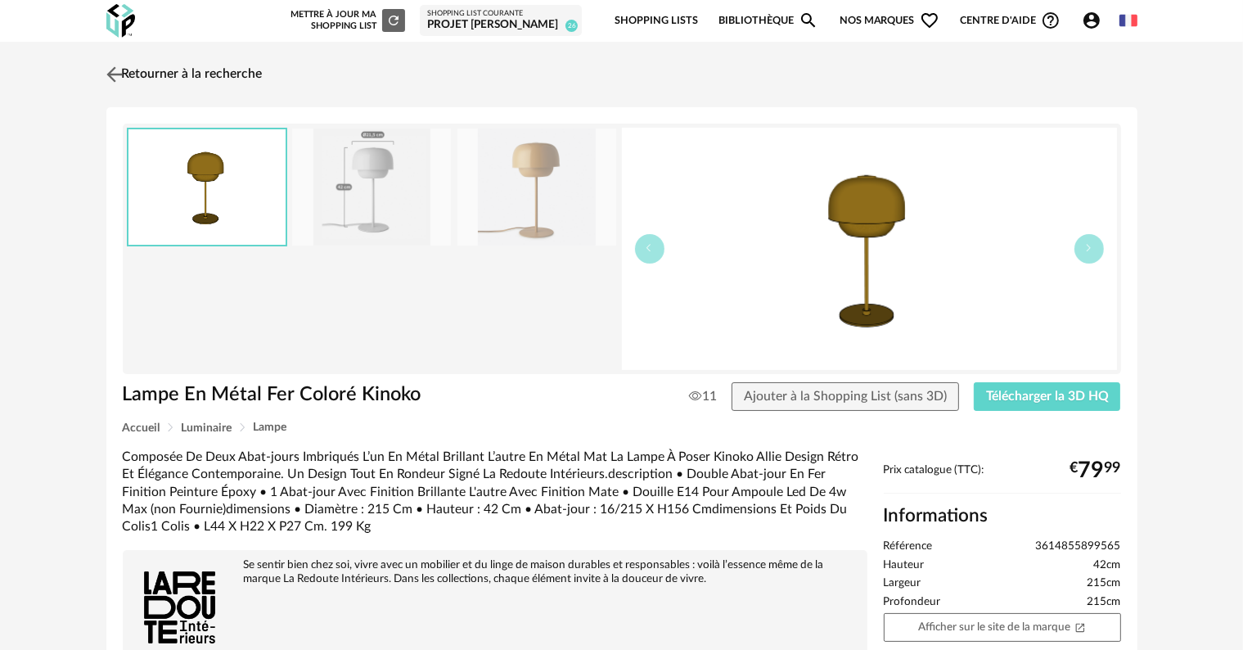
click at [209, 79] on link "Retourner à la recherche" at bounding box center [182, 74] width 160 height 36
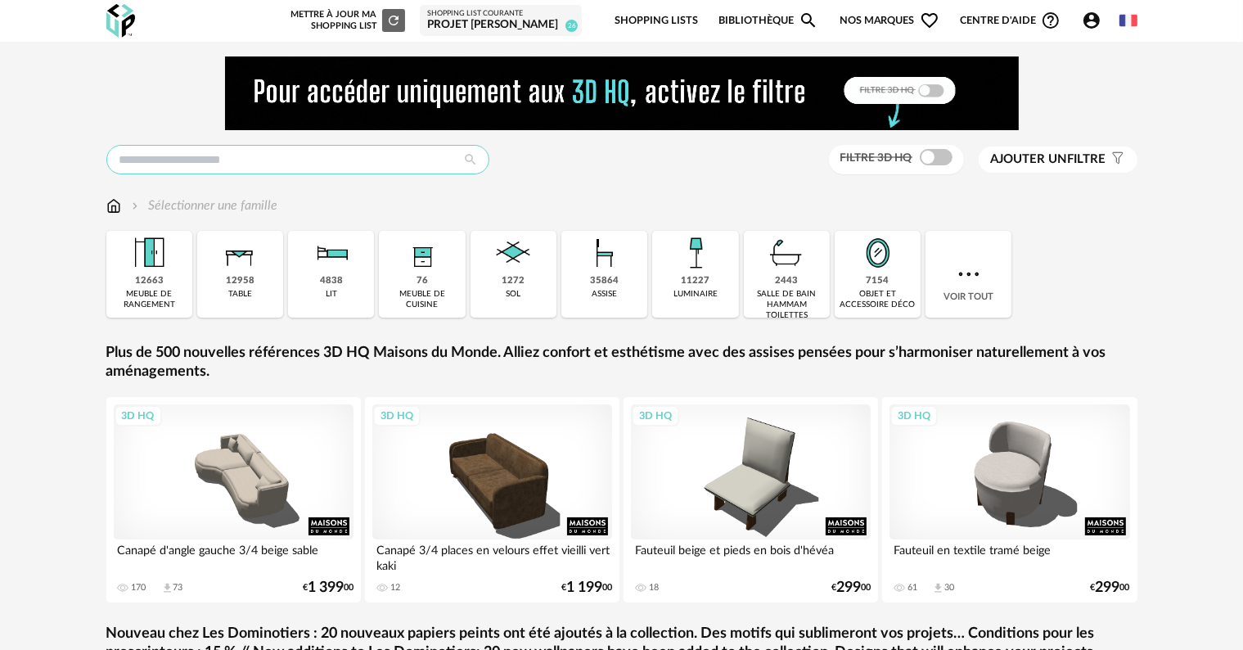
click at [272, 155] on input "text" at bounding box center [297, 159] width 383 height 29
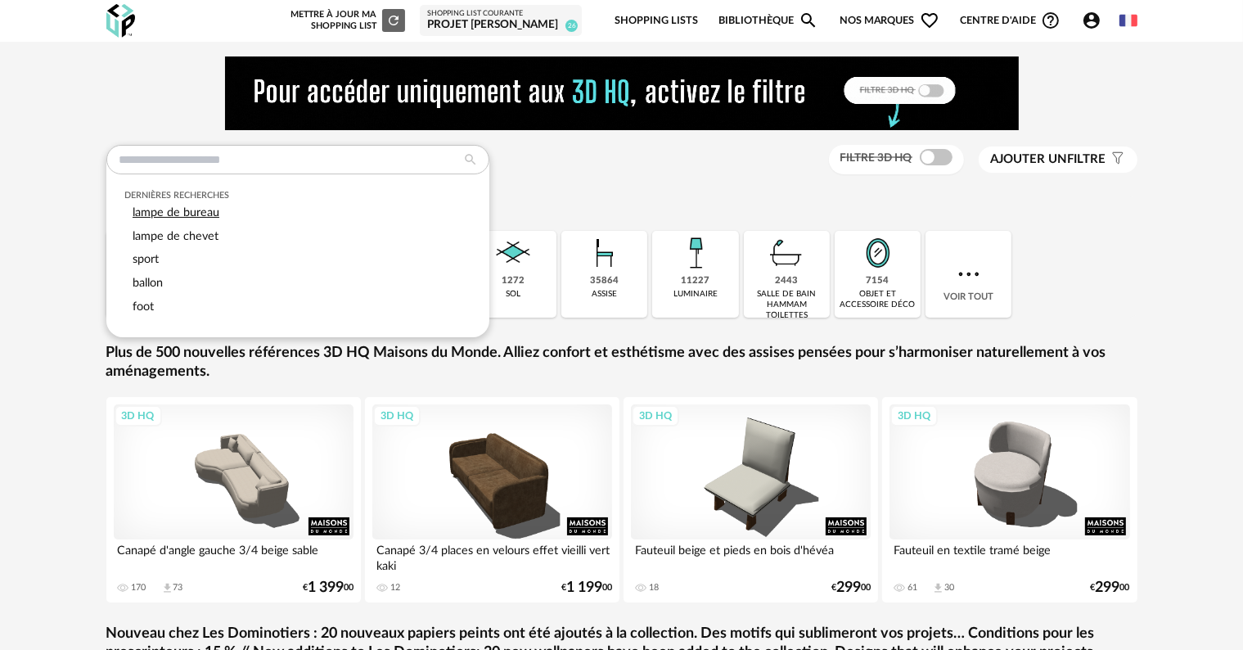
click at [209, 208] on span "lampe de bureau" at bounding box center [176, 212] width 87 height 12
type input "**********"
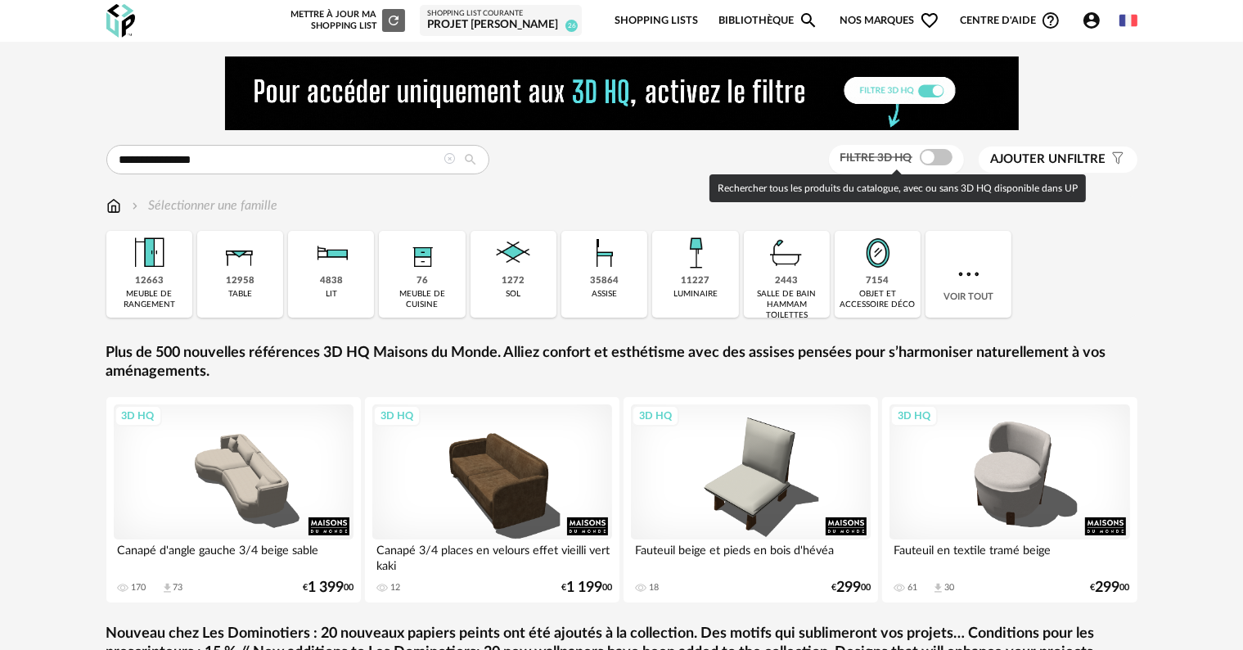
click at [941, 157] on span at bounding box center [936, 157] width 33 height 16
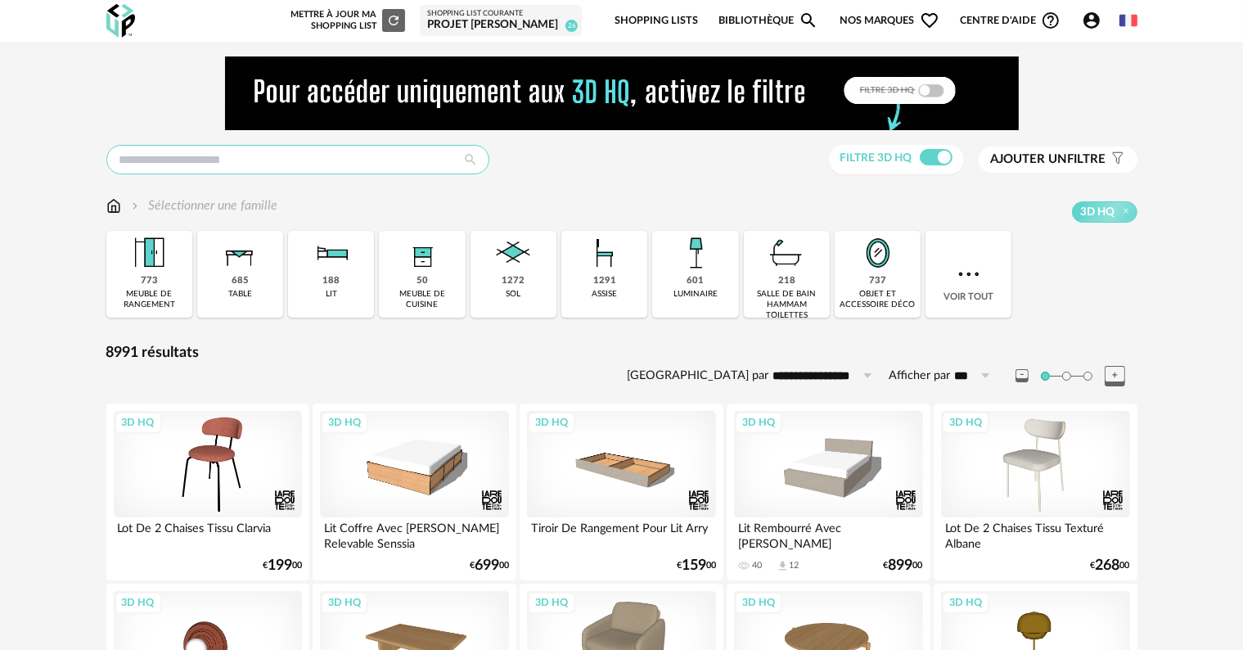
click at [175, 168] on input "text" at bounding box center [297, 159] width 383 height 29
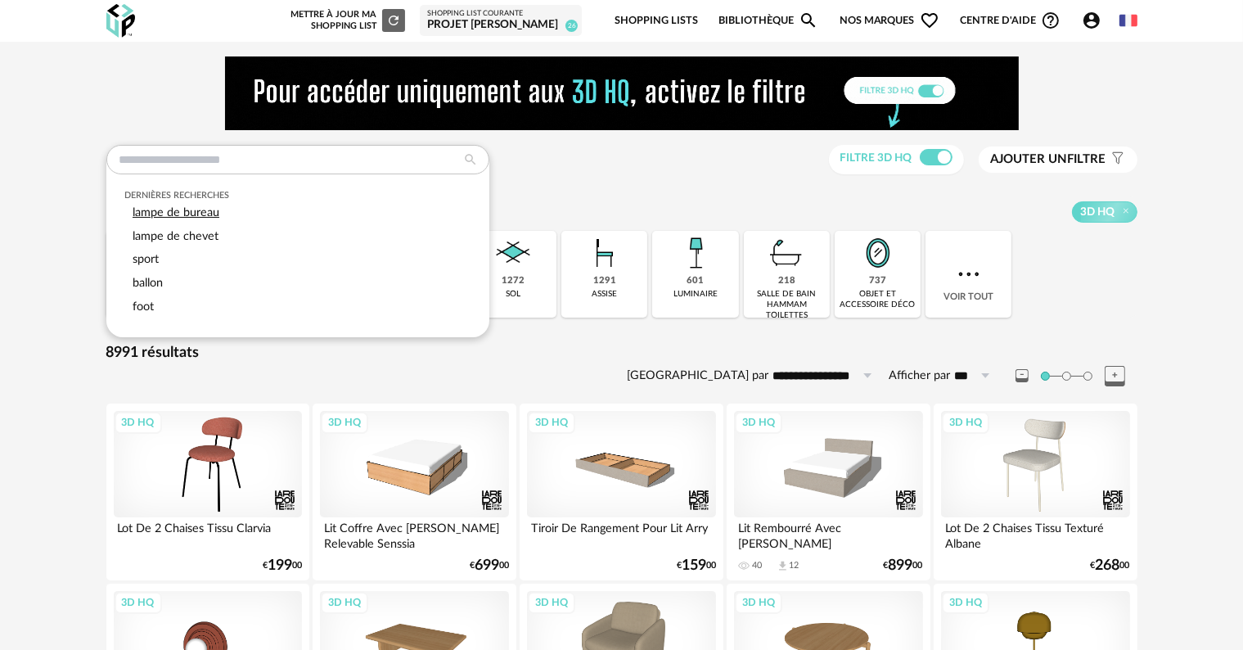
click at [177, 213] on span "lampe de bureau" at bounding box center [176, 212] width 87 height 12
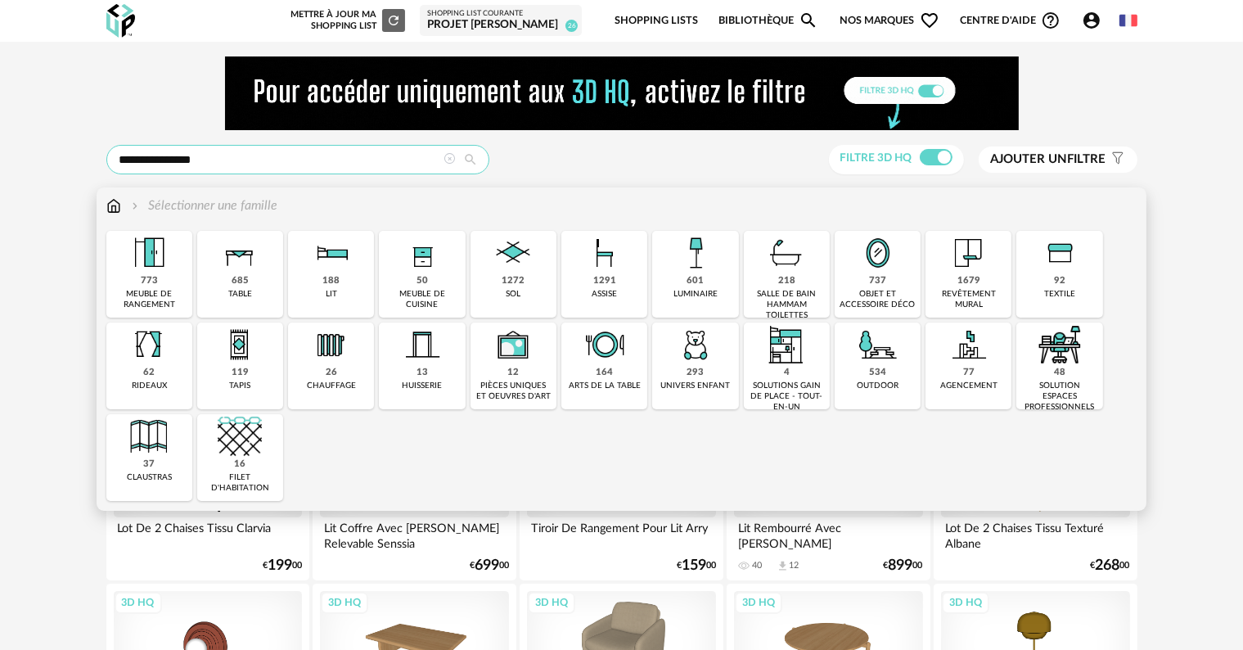
type input "**********"
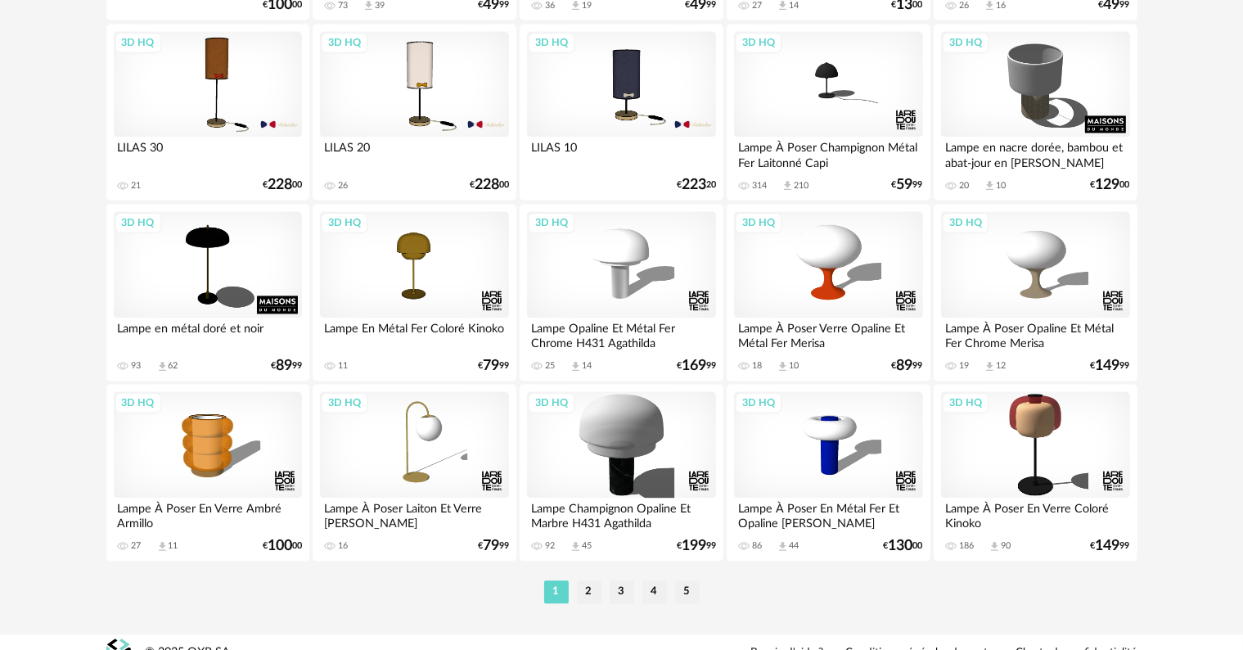
scroll to position [3375, 0]
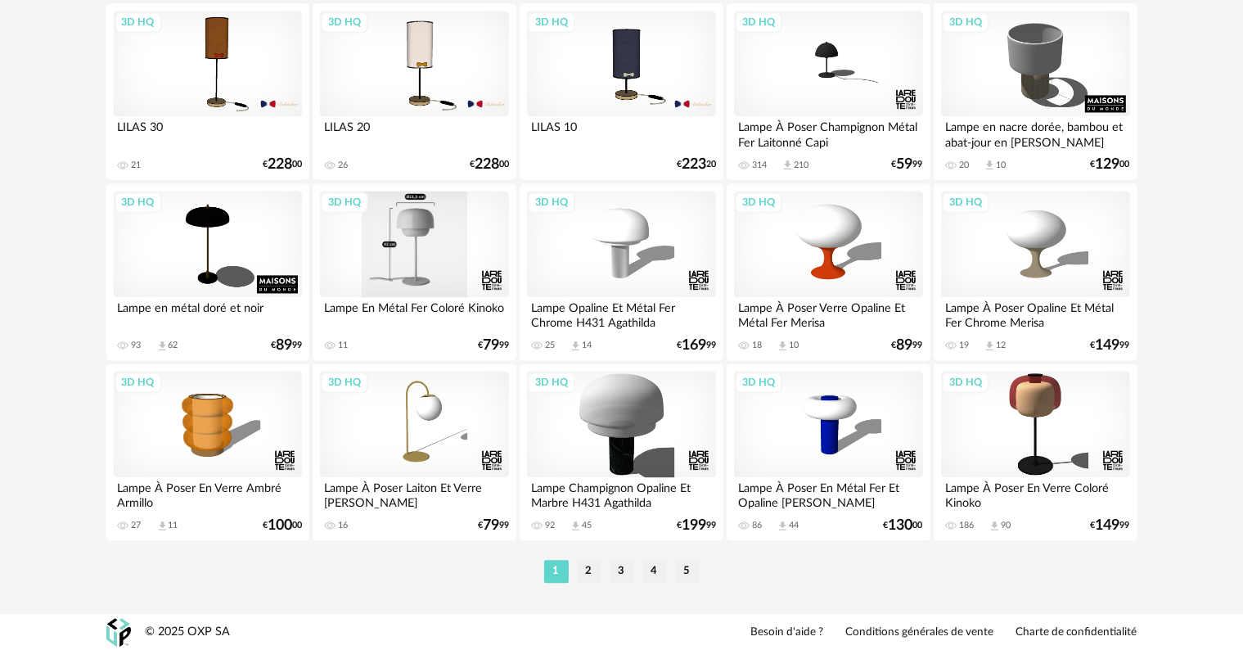
click at [413, 244] on div "3D HQ" at bounding box center [414, 244] width 188 height 106
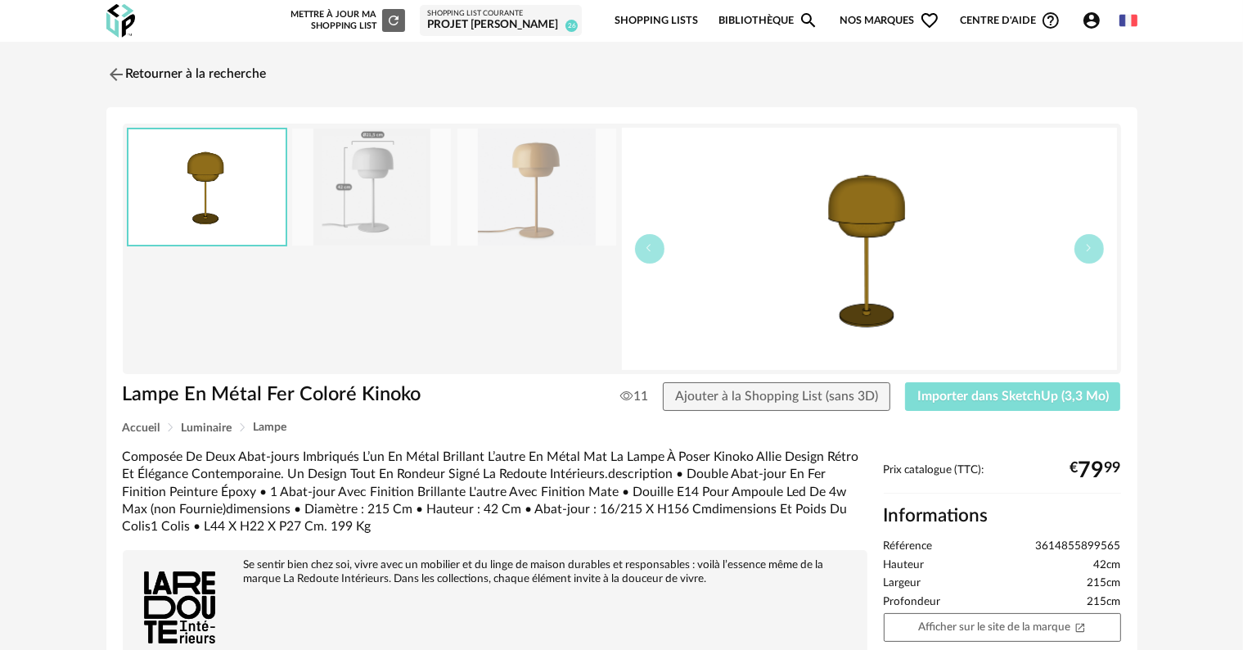
click at [974, 394] on span "Importer dans SketchUp (3,3 Mo)" at bounding box center [1012, 395] width 191 height 13
click at [227, 79] on link "Retourner à la recherche" at bounding box center [182, 74] width 160 height 36
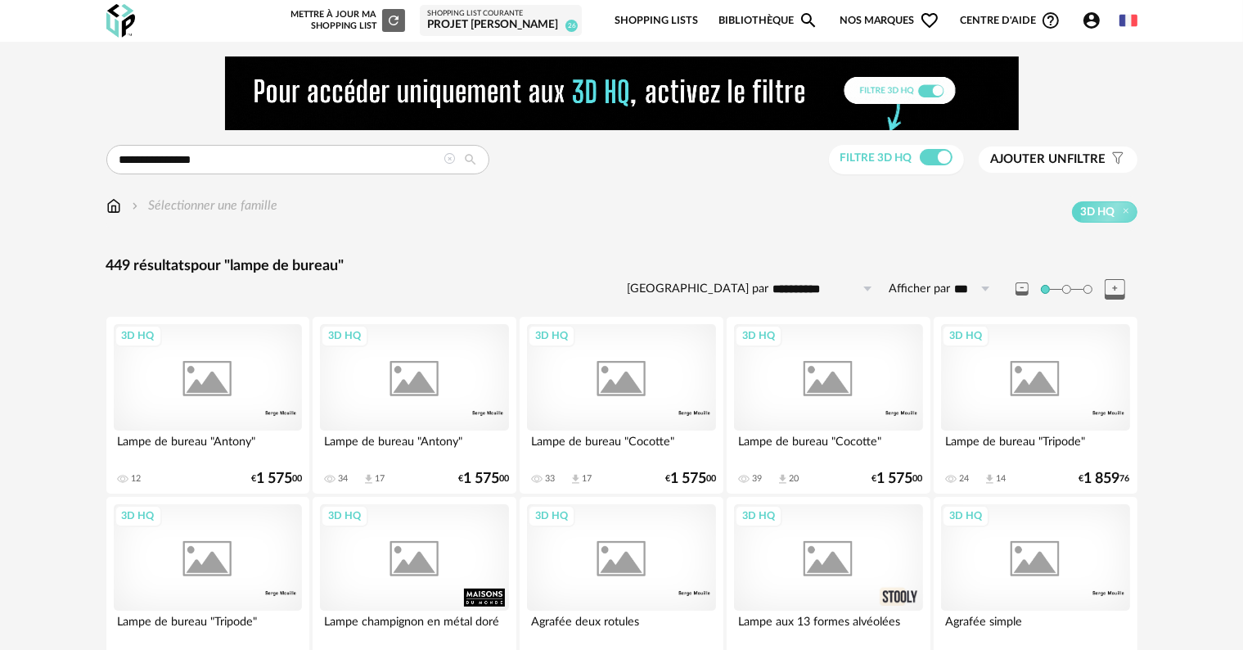
scroll to position [3375, 0]
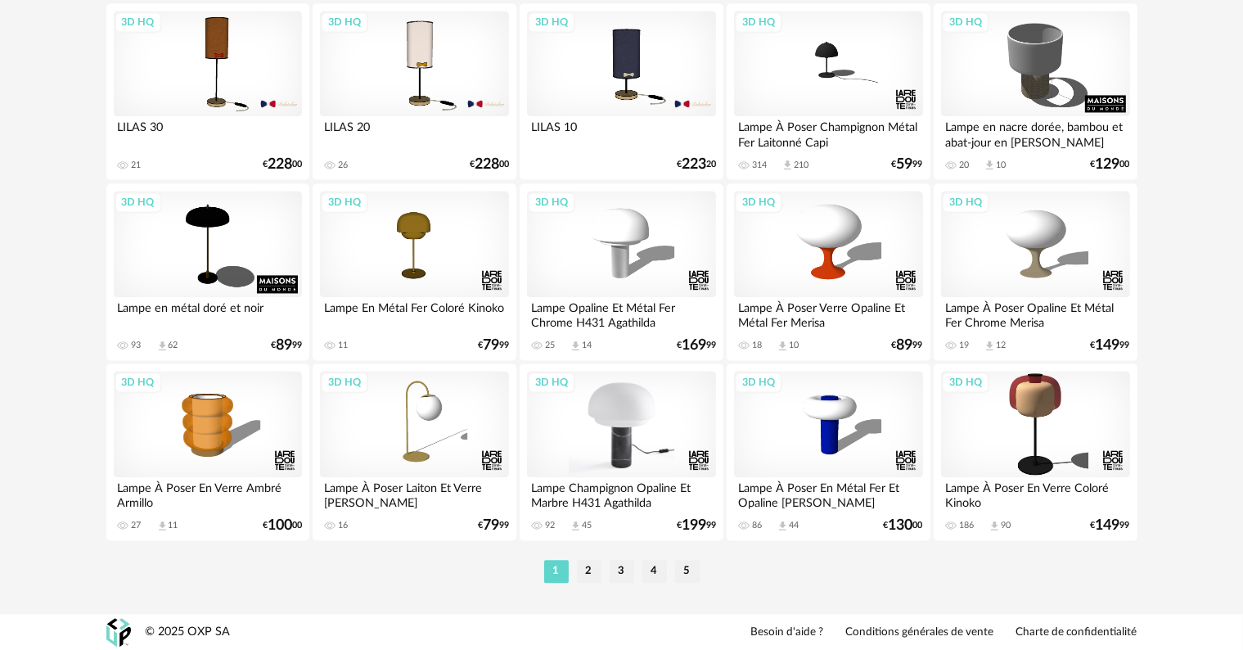
click at [608, 422] on div "3D HQ" at bounding box center [621, 424] width 188 height 106
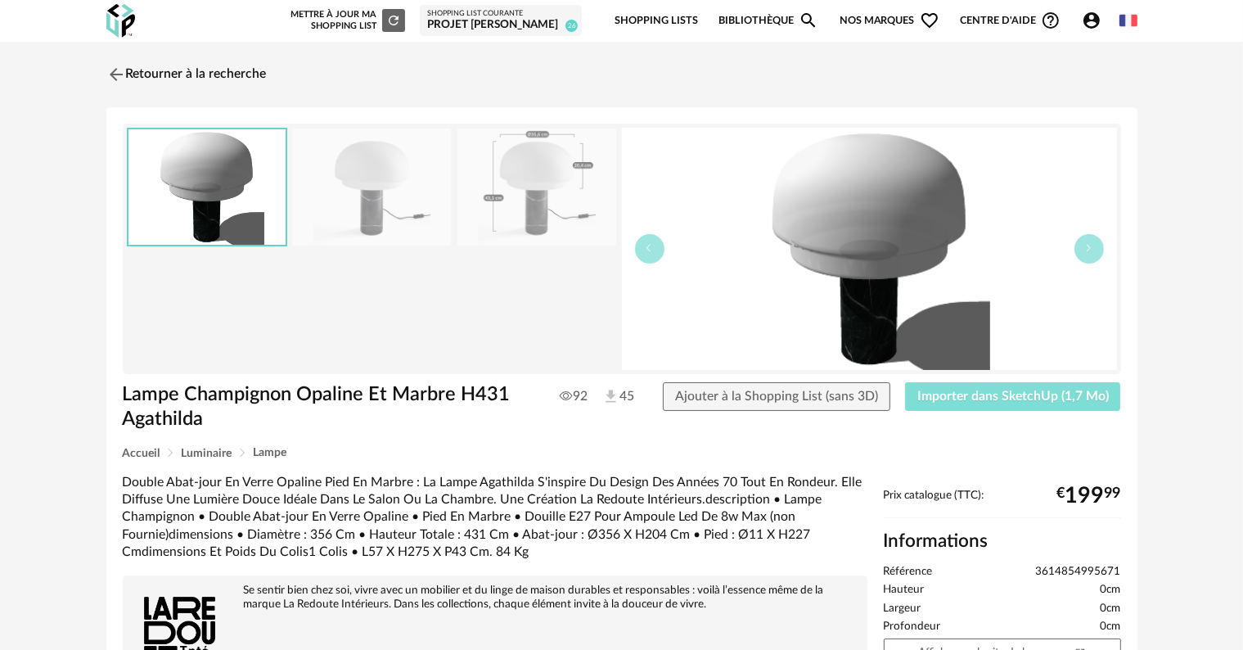
click at [969, 399] on span "Importer dans SketchUp (1,7 Mo)" at bounding box center [1012, 395] width 191 height 13
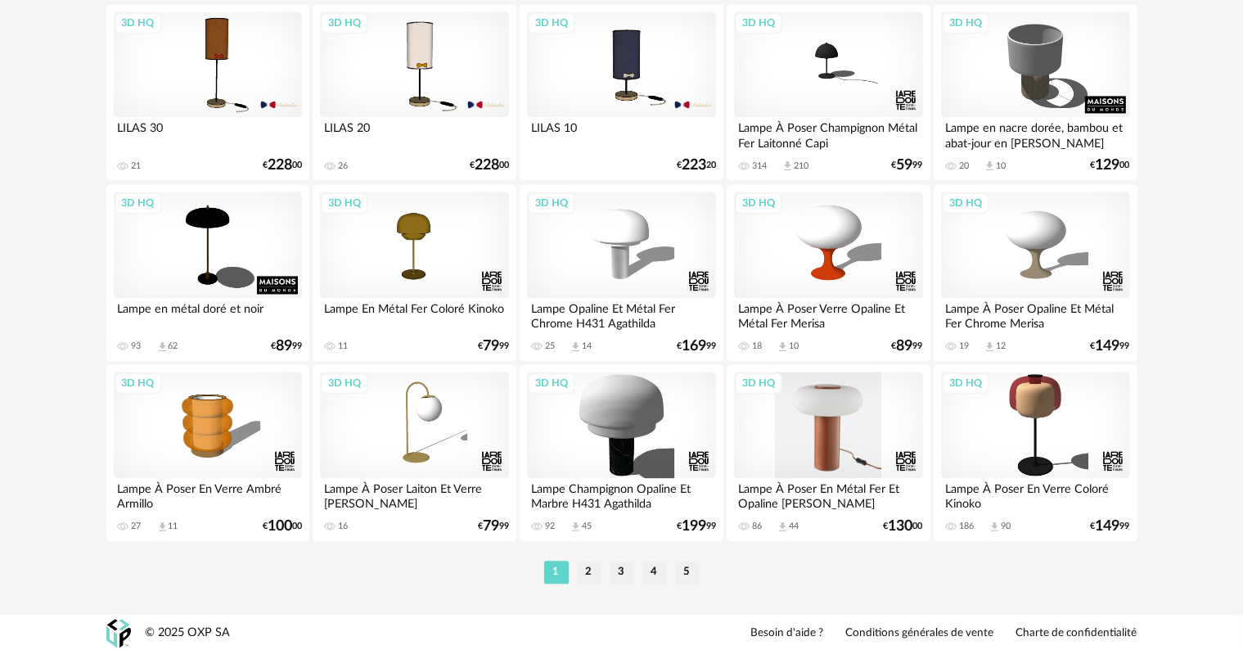
scroll to position [3375, 0]
click at [825, 461] on div "3D HQ" at bounding box center [828, 424] width 188 height 106
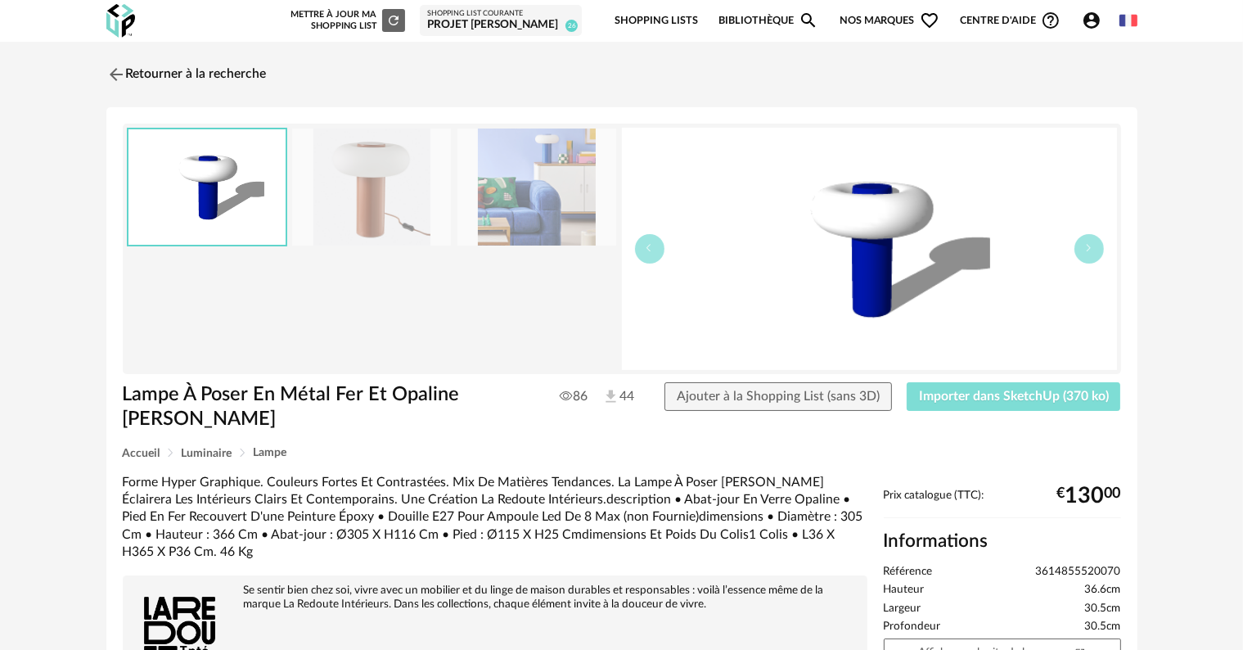
click at [934, 399] on span "Importer dans SketchUp (370 ko)" at bounding box center [1014, 395] width 190 height 13
